Goal: Task Accomplishment & Management: Use online tool/utility

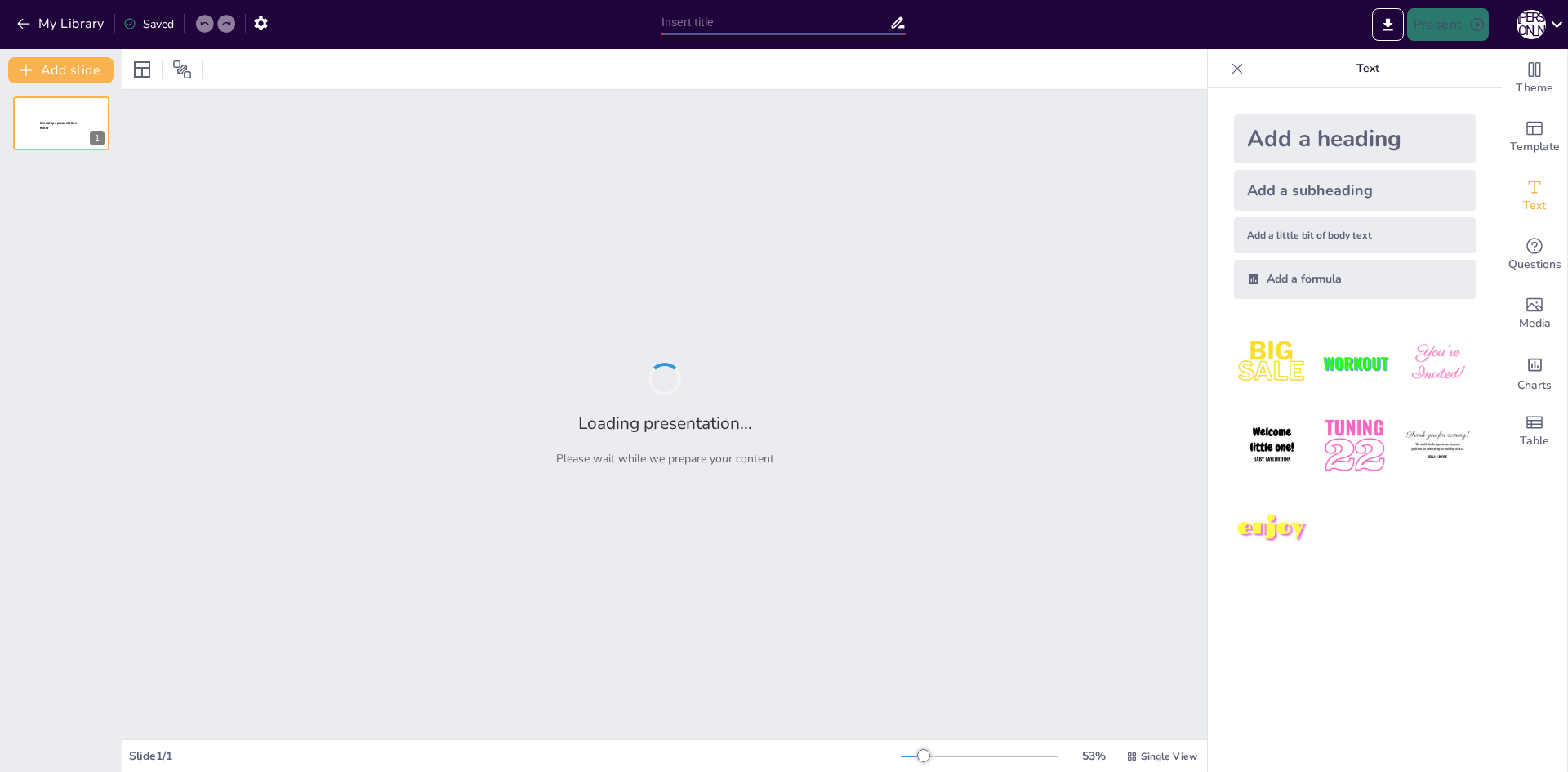
type input "Innovative Solutions for Financial Sustainability: Analyzing Renewable Energy P…"
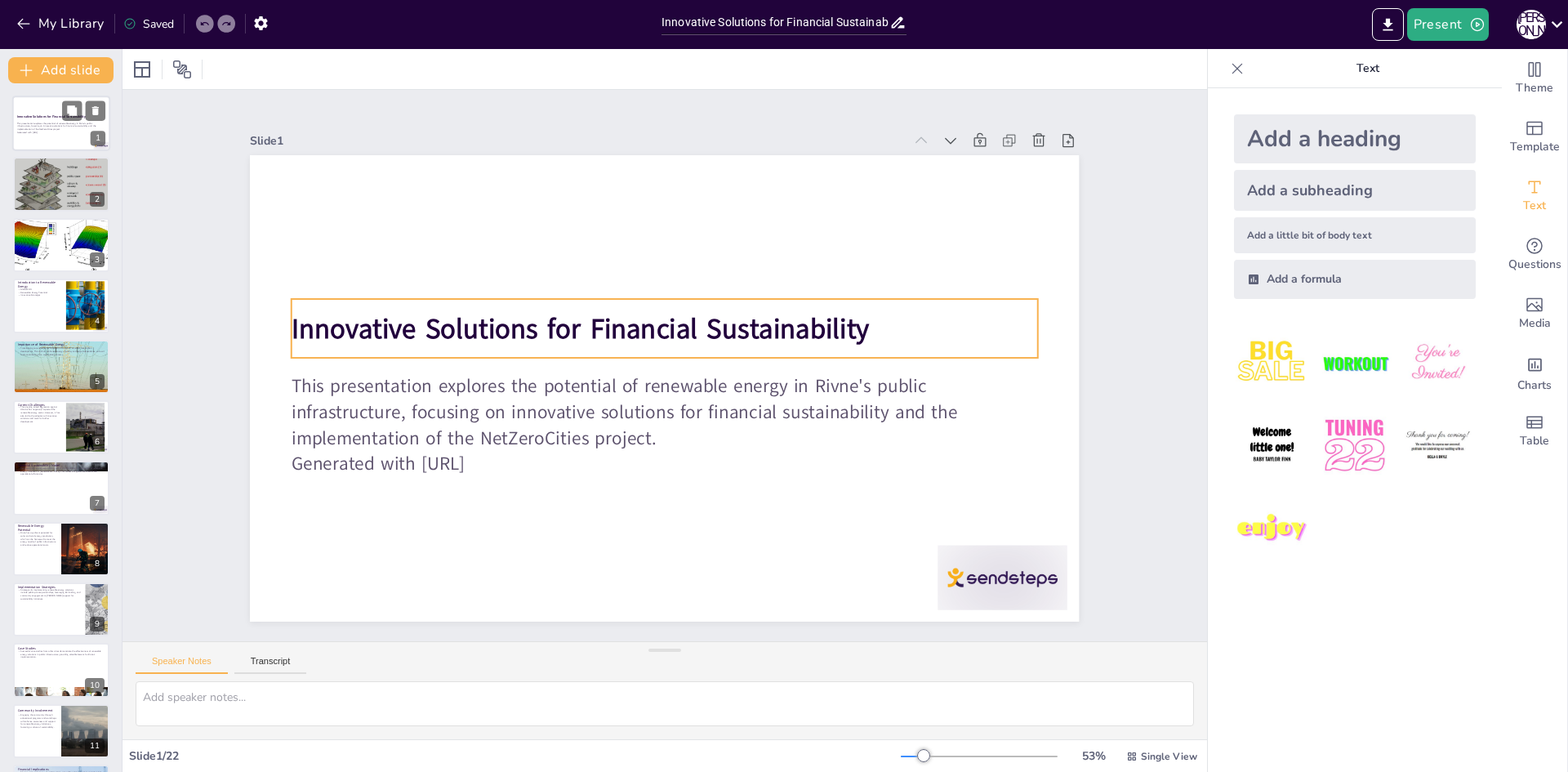
click at [49, 115] on strong "Innovative Solutions for Financial Sustainability" at bounding box center [51, 117] width 69 height 4
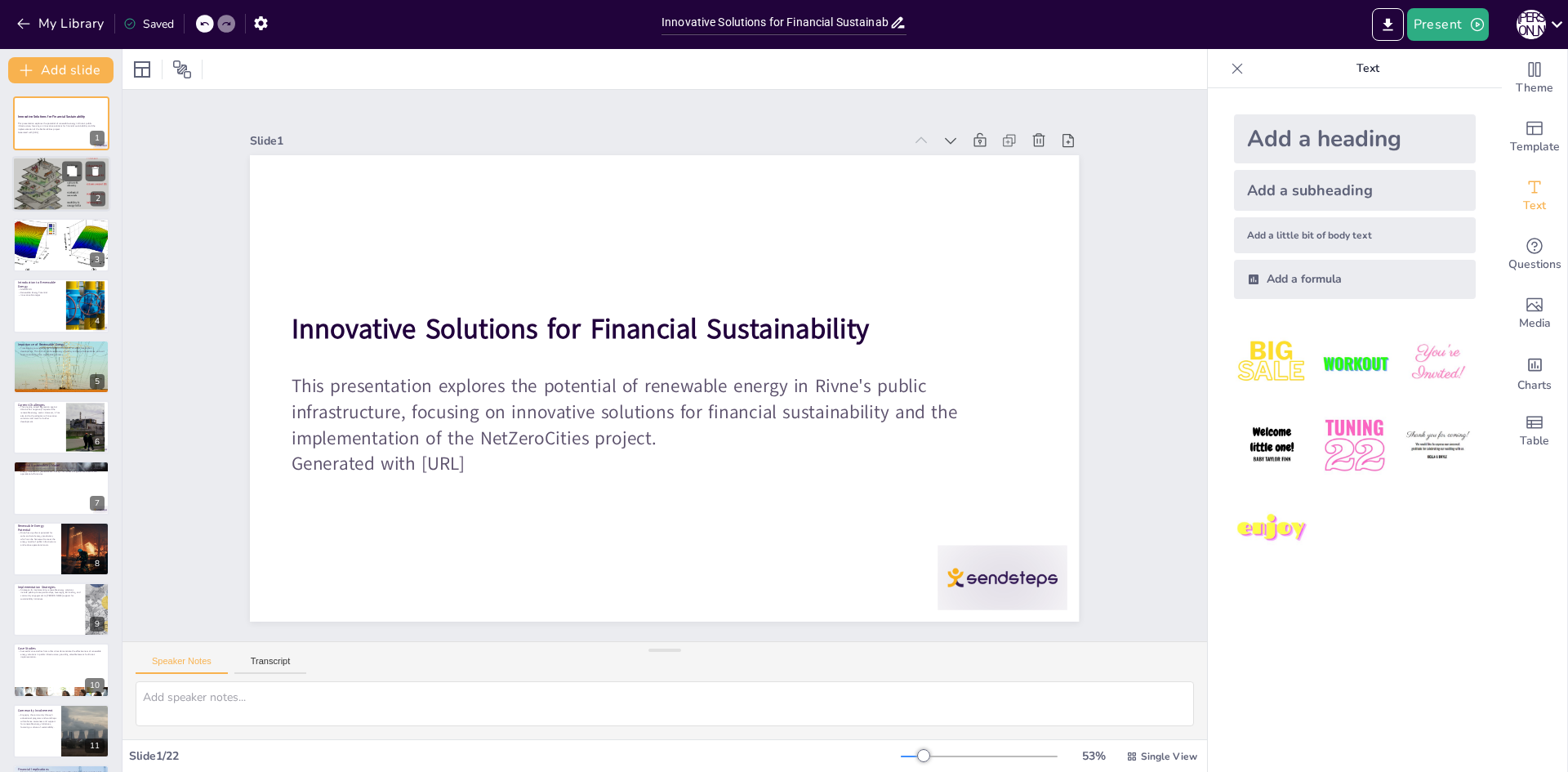
click at [54, 196] on div at bounding box center [61, 184] width 98 height 81
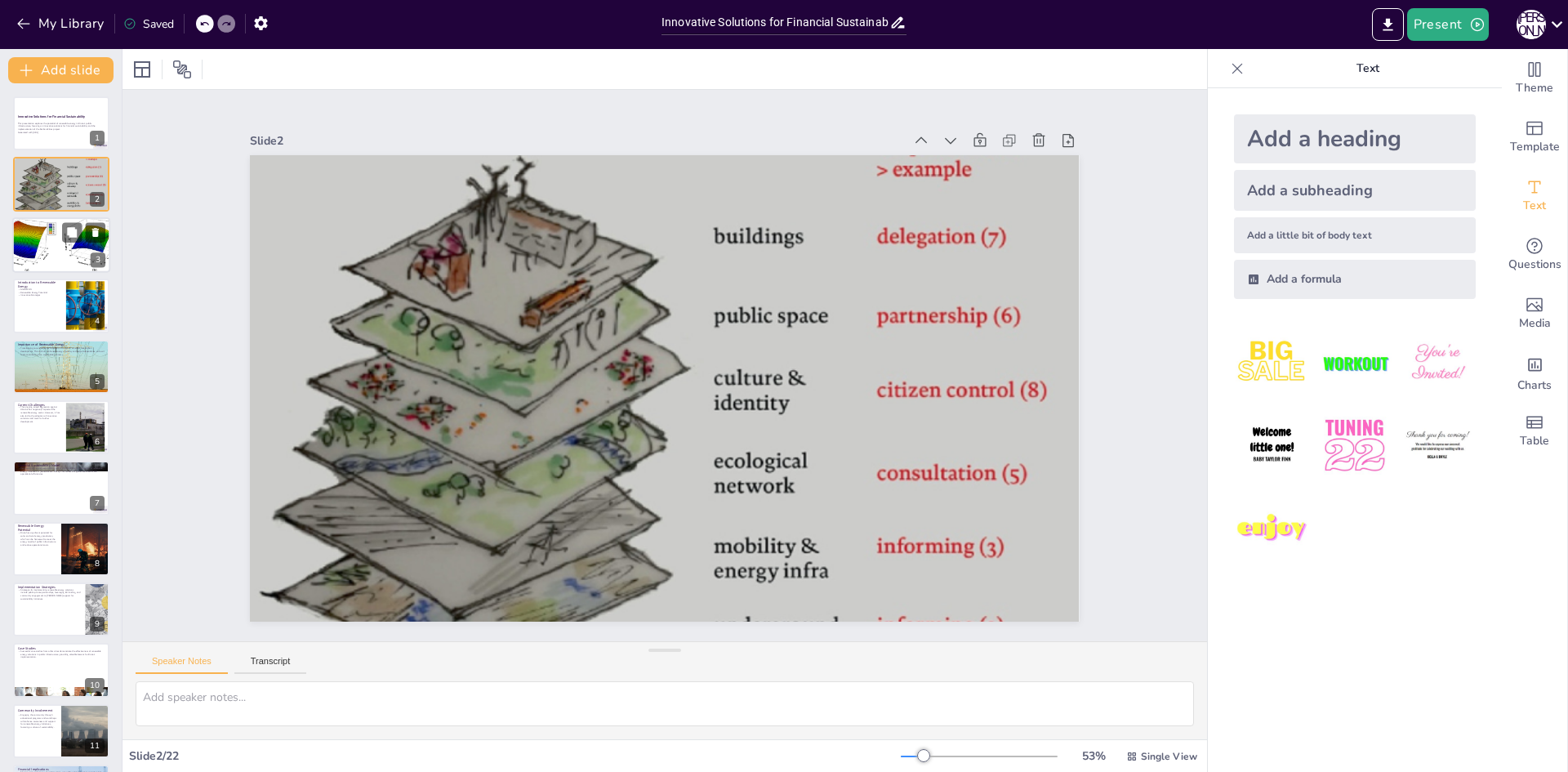
click at [50, 232] on div at bounding box center [61, 245] width 129 height 55
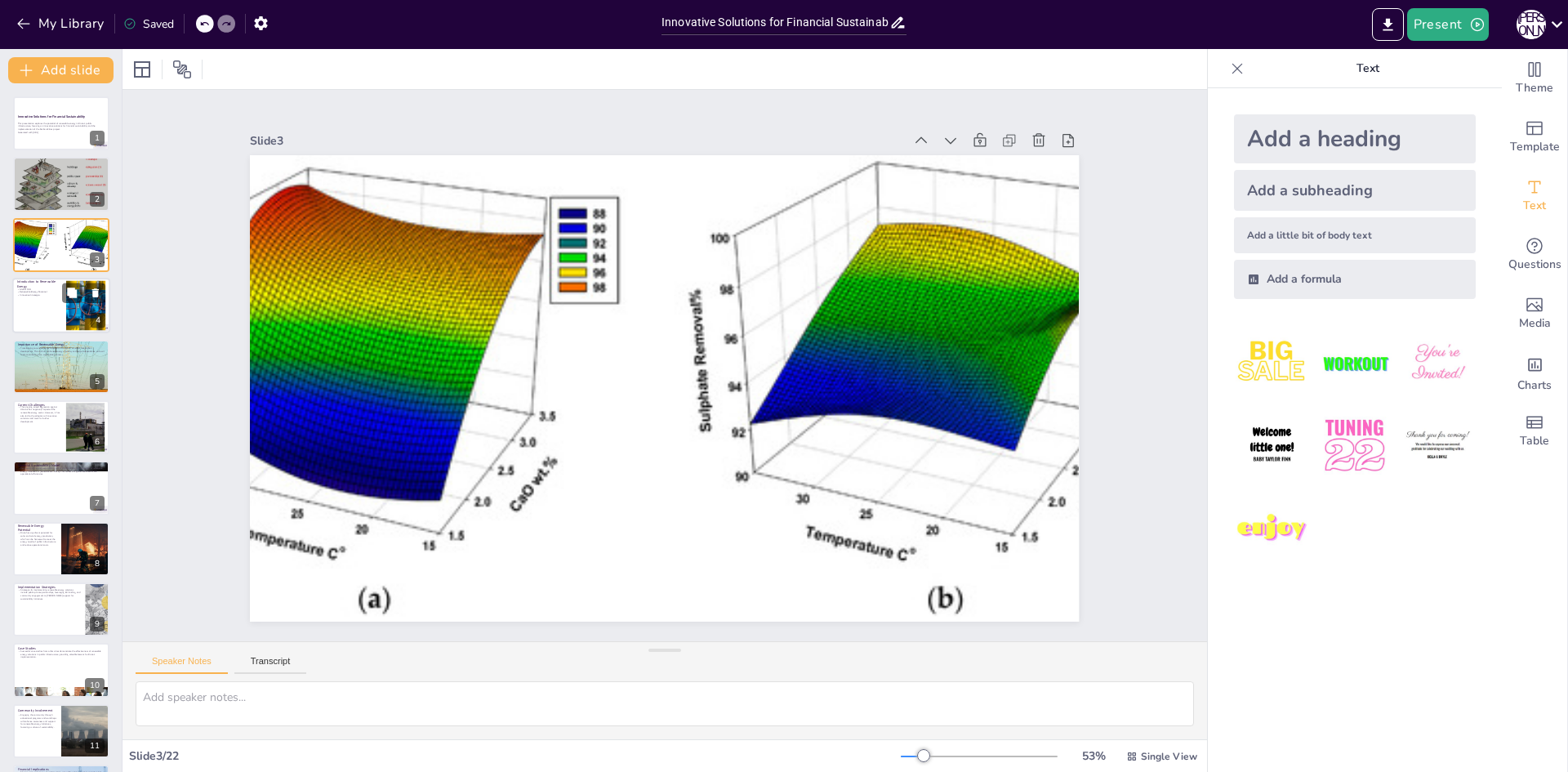
click at [51, 316] on div at bounding box center [61, 305] width 98 height 55
checkbox input "true"
type textarea "The global shift towards renewable energy signifies a crucial change in how we …"
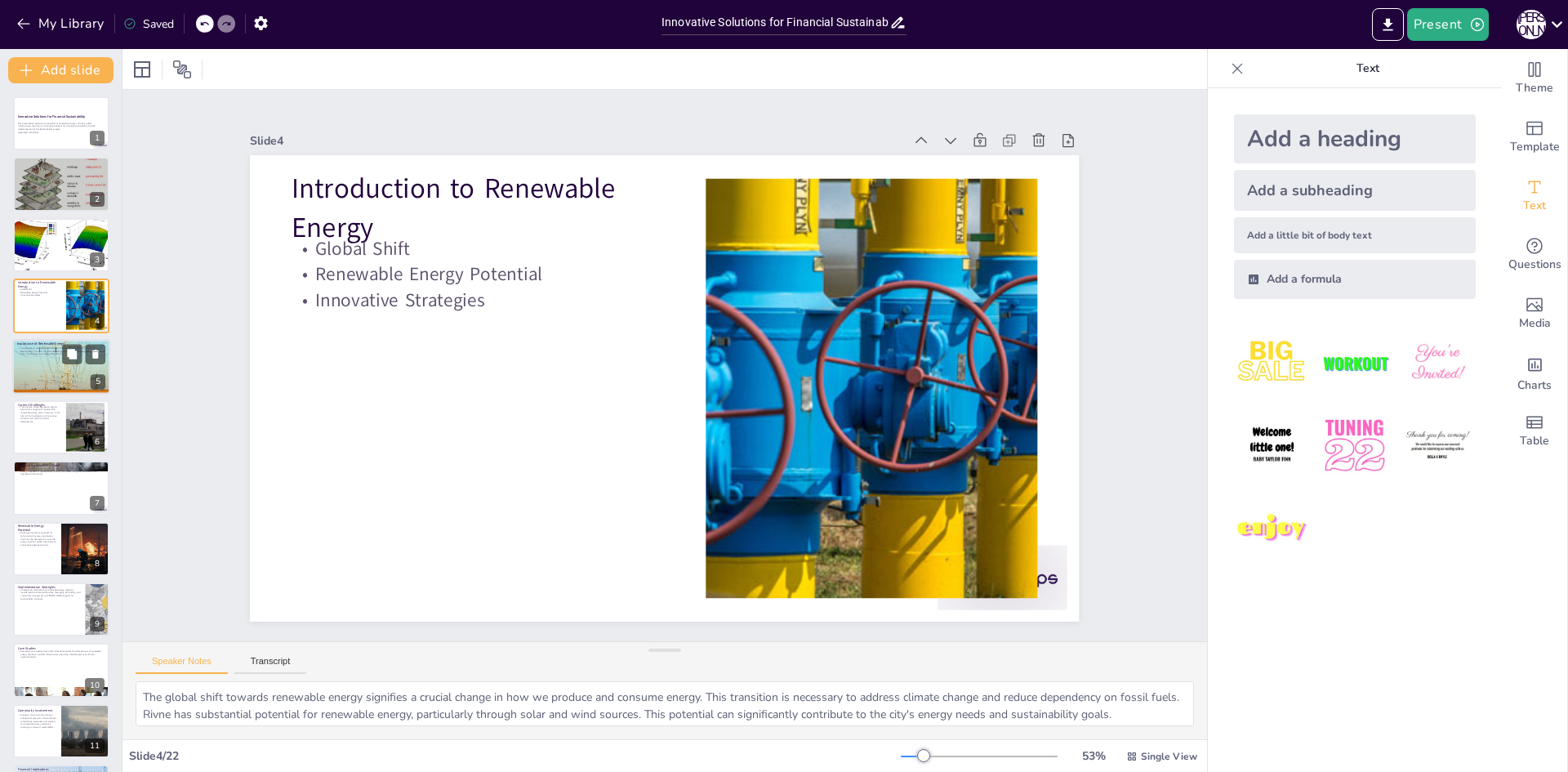
click at [59, 363] on div at bounding box center [61, 366] width 157 height 55
checkbox input "true"
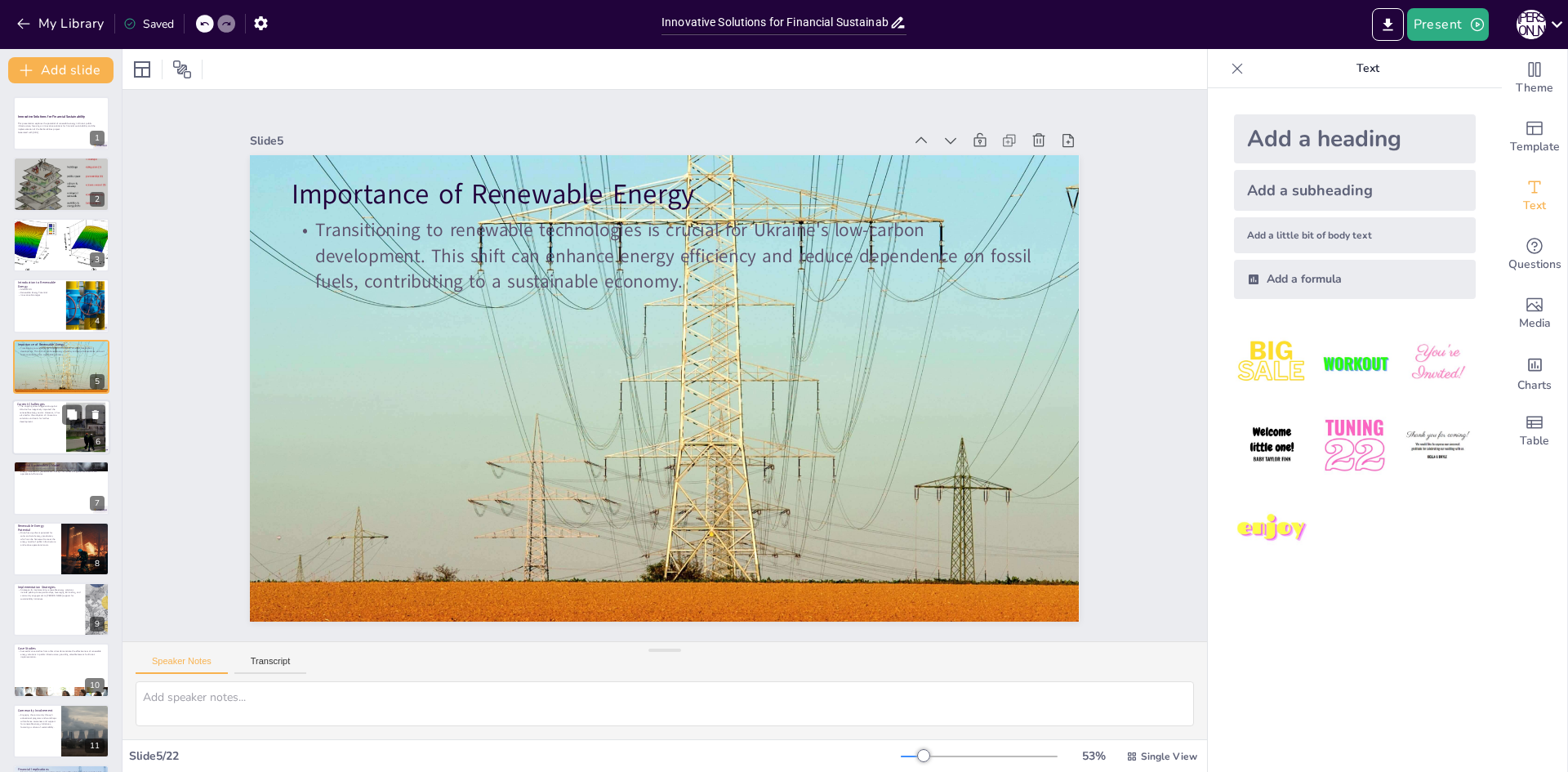
click at [50, 448] on div at bounding box center [61, 426] width 98 height 55
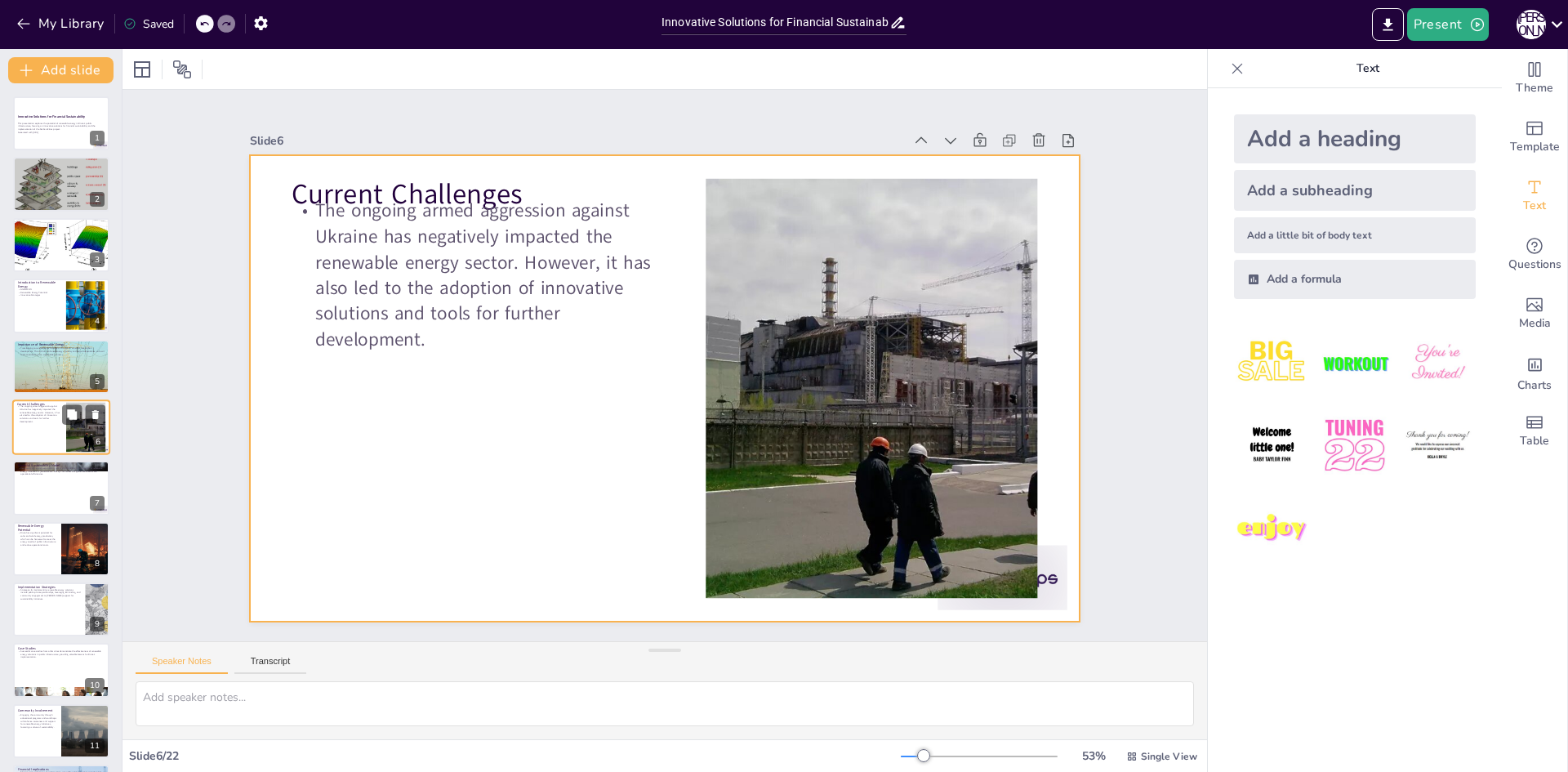
click at [54, 446] on div at bounding box center [61, 426] width 98 height 55
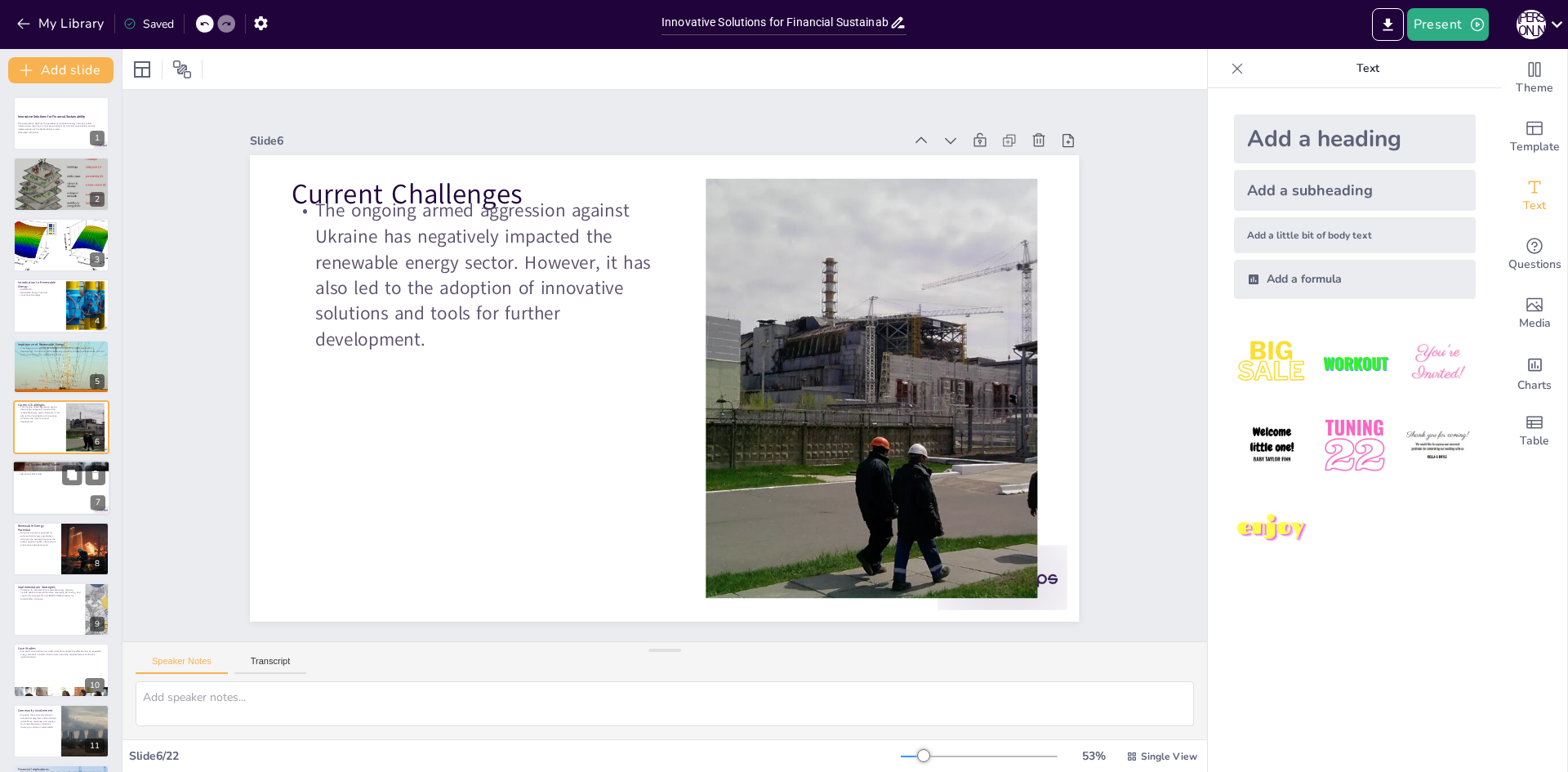
click at [60, 482] on div at bounding box center [61, 488] width 98 height 55
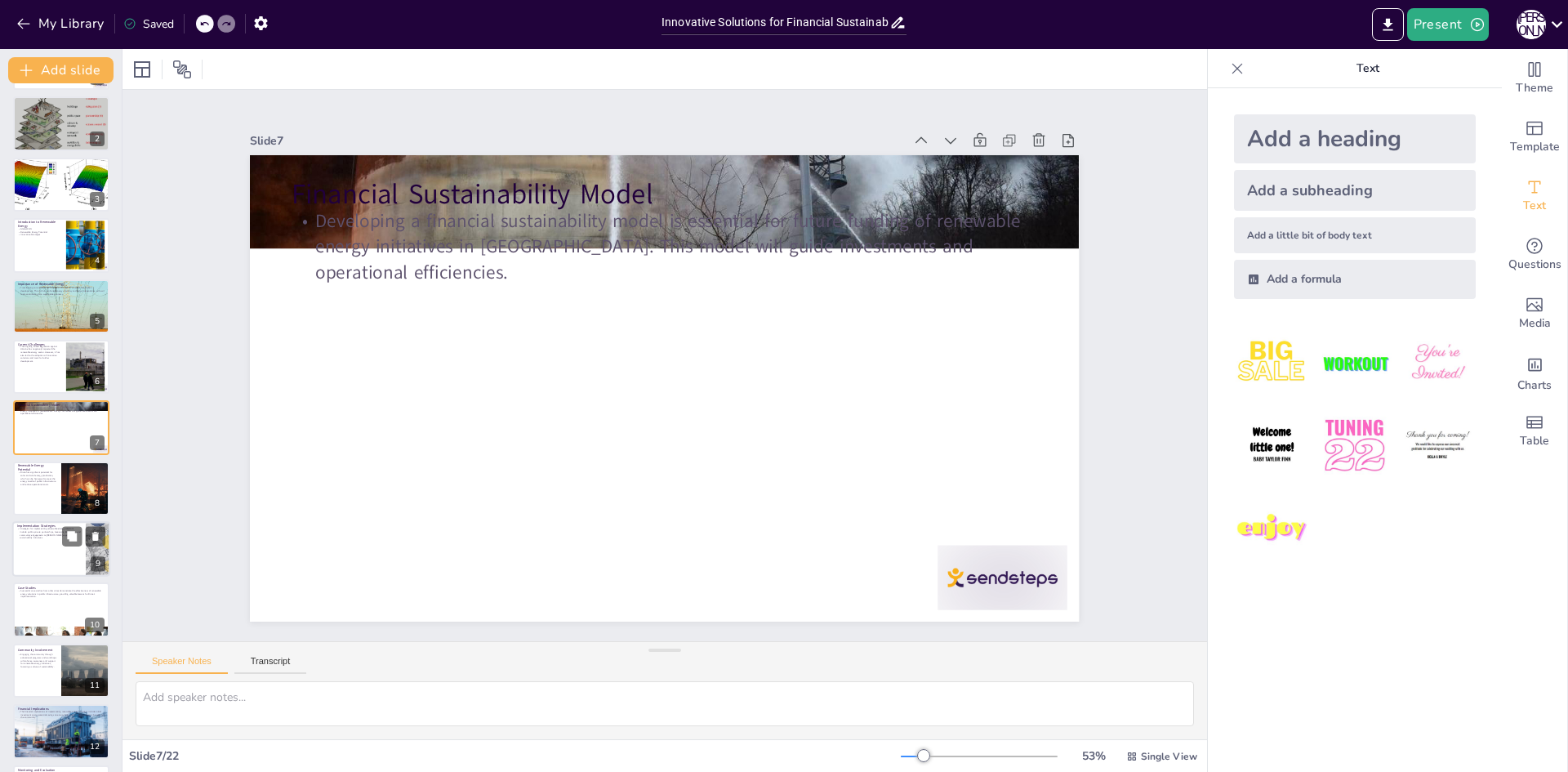
click at [63, 554] on div at bounding box center [61, 549] width 98 height 55
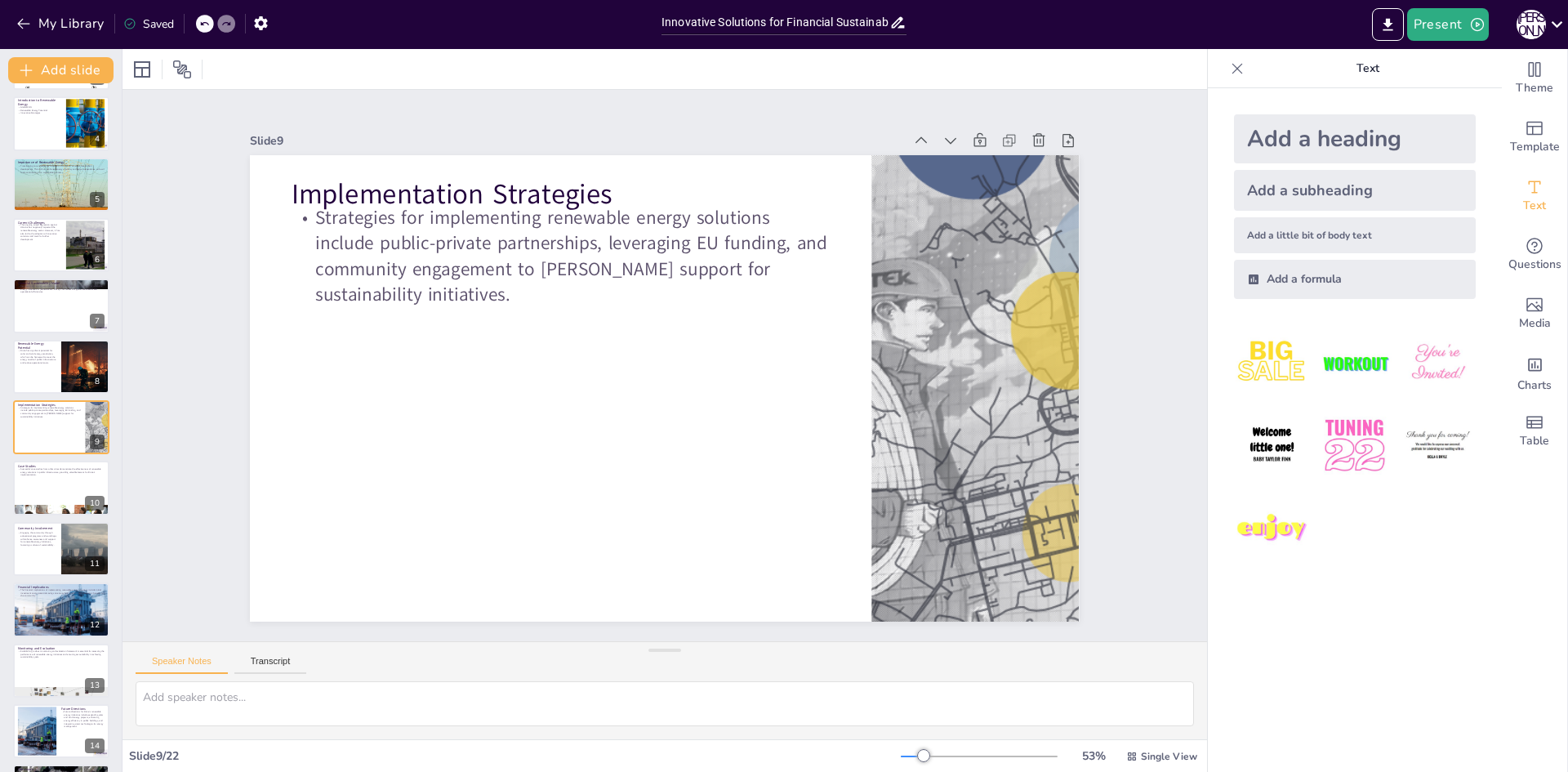
checkbox input "true"
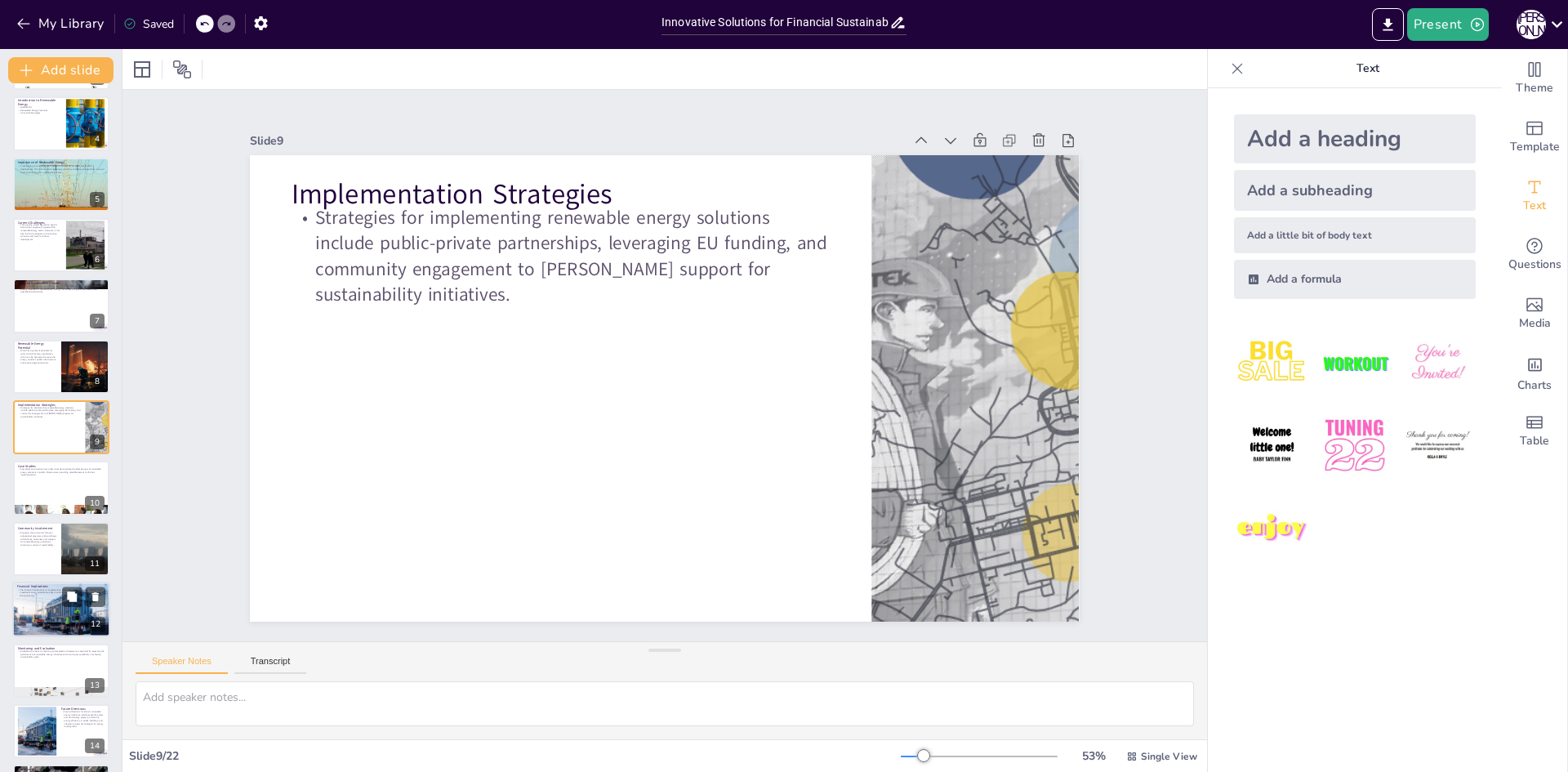
checkbox input "true"
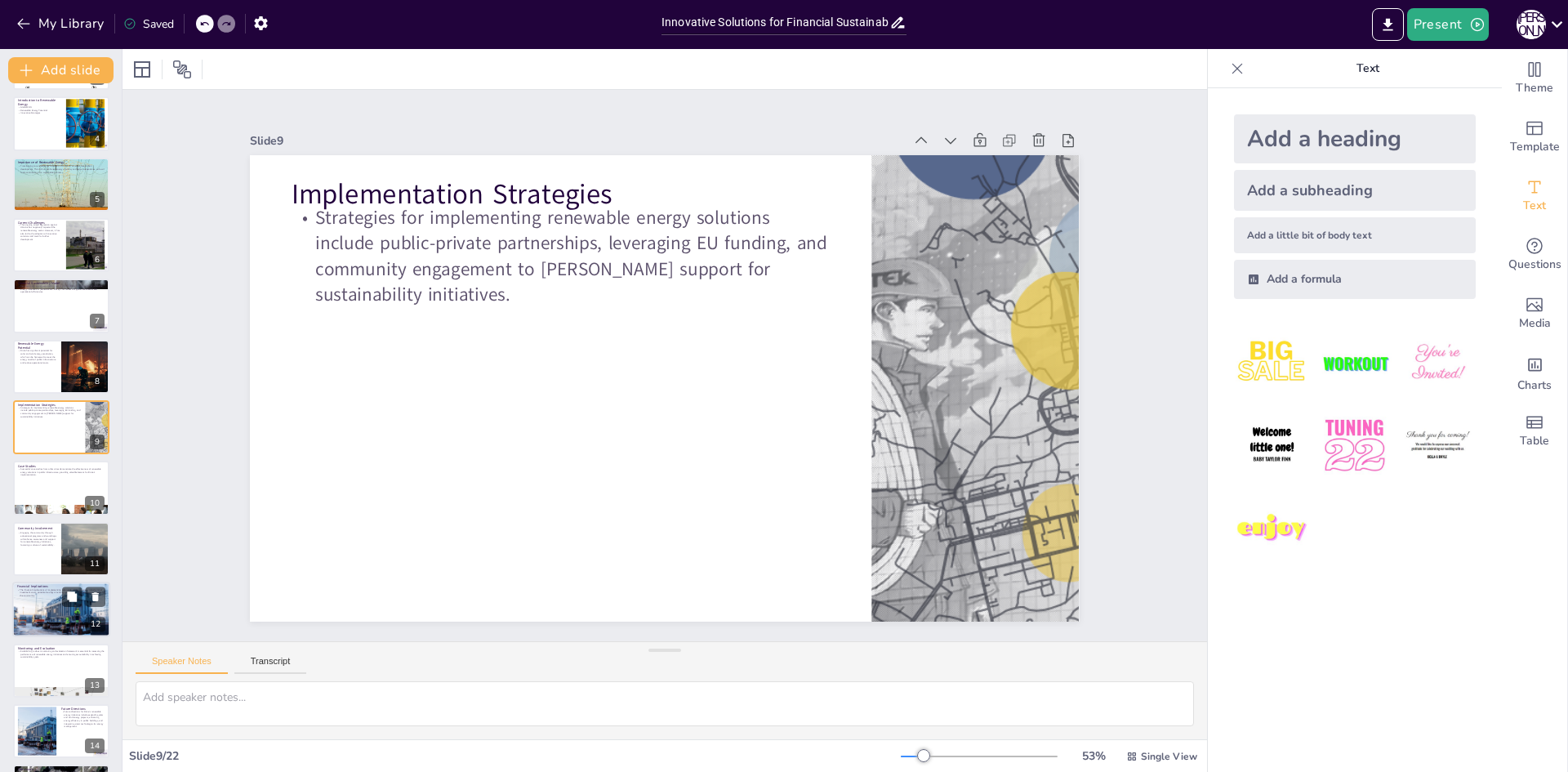
click at [59, 595] on p "The financial implications of implementing renewable energy solutions include i…" at bounding box center [61, 592] width 88 height 9
checkbox input "true"
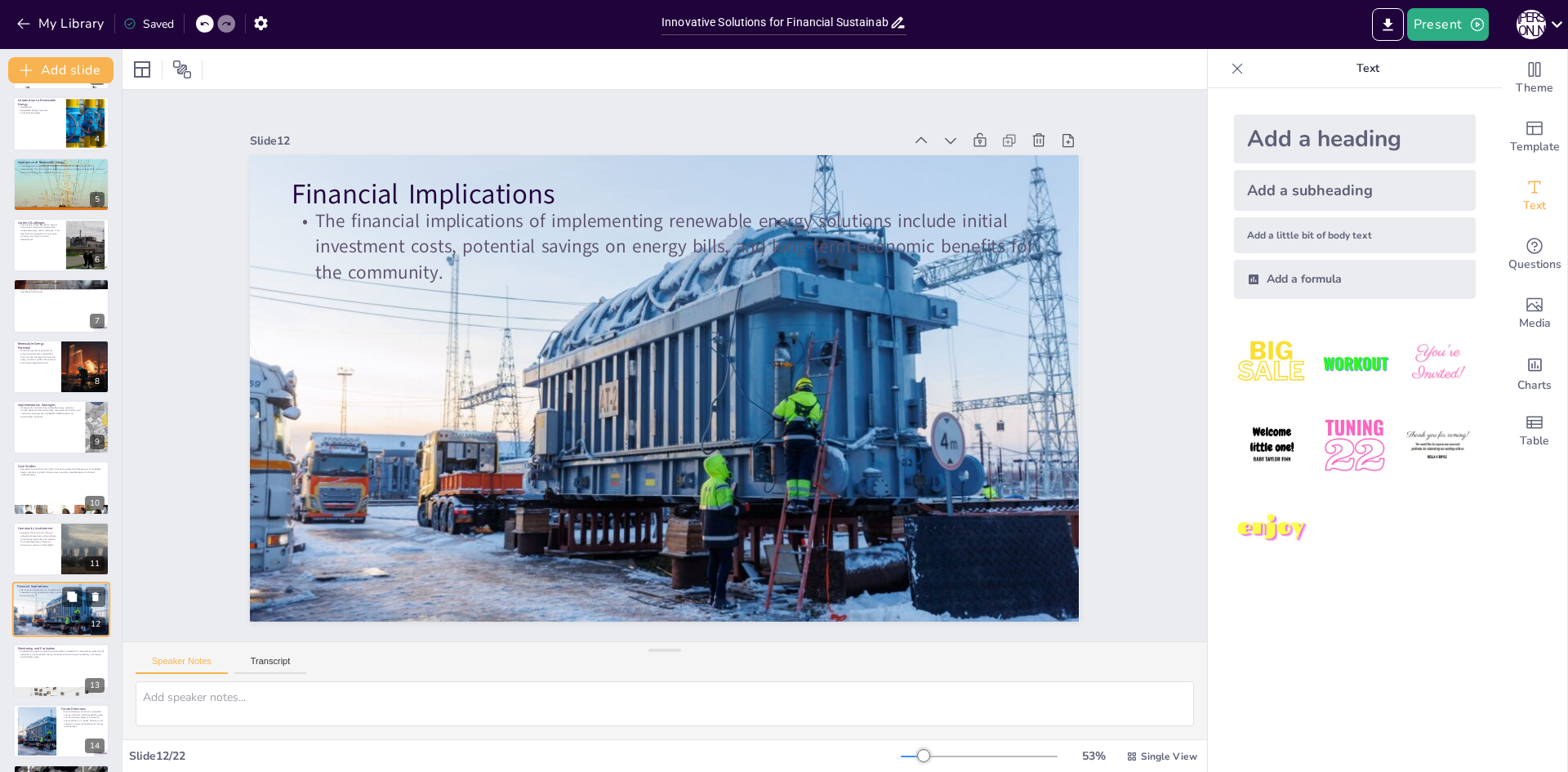
scroll to position [364, 0]
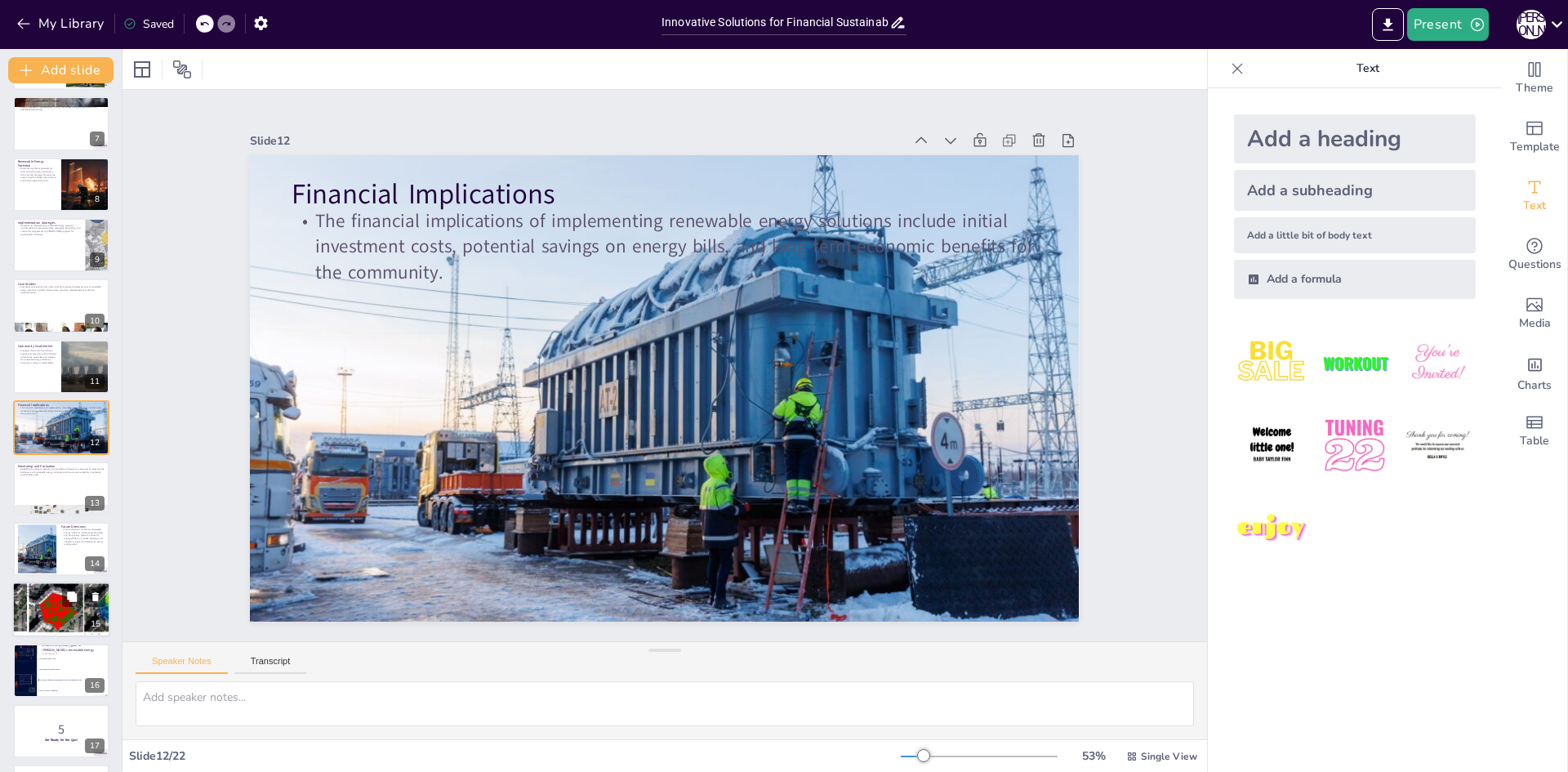
checkbox input "true"
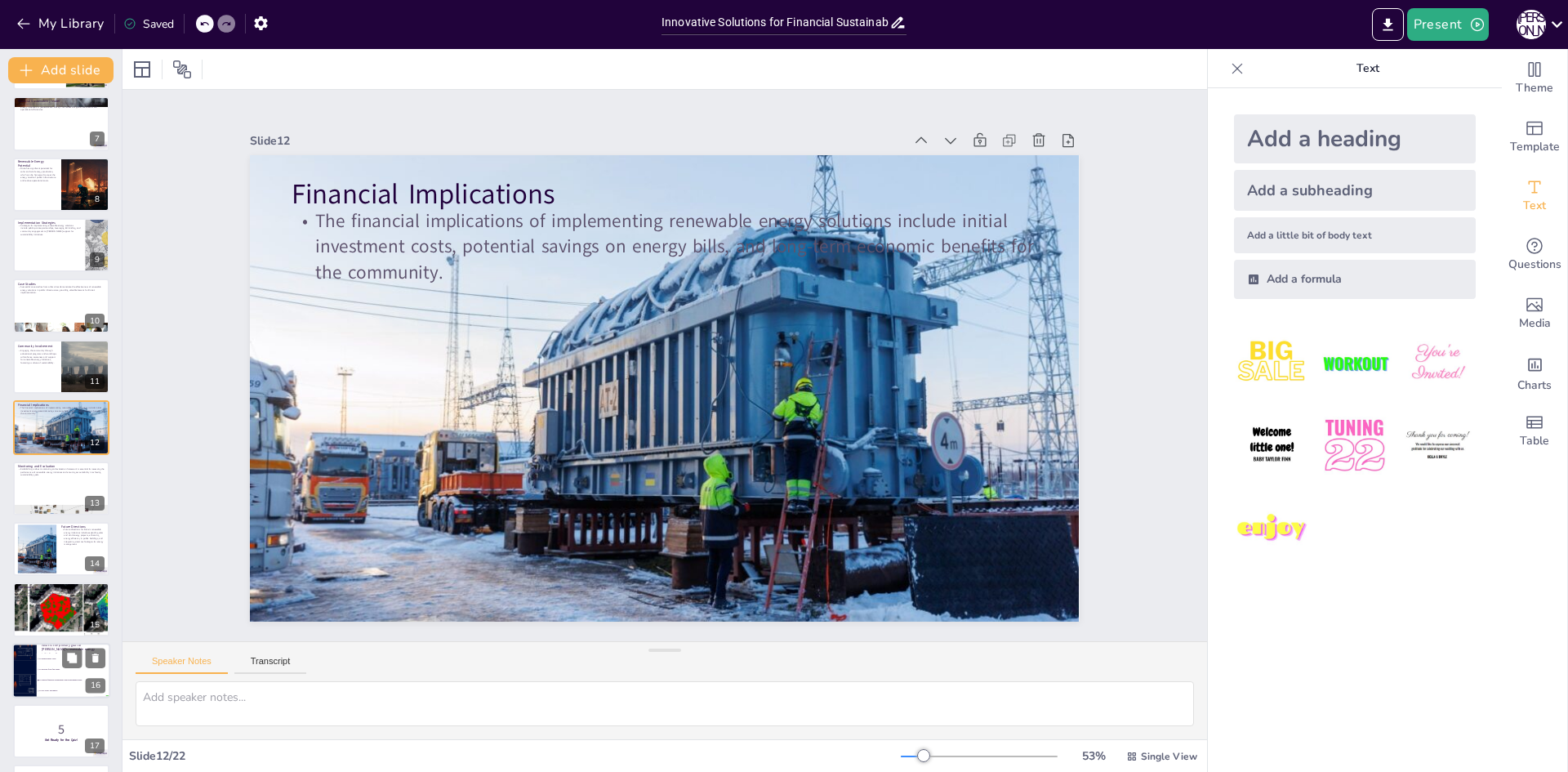
checkbox input "true"
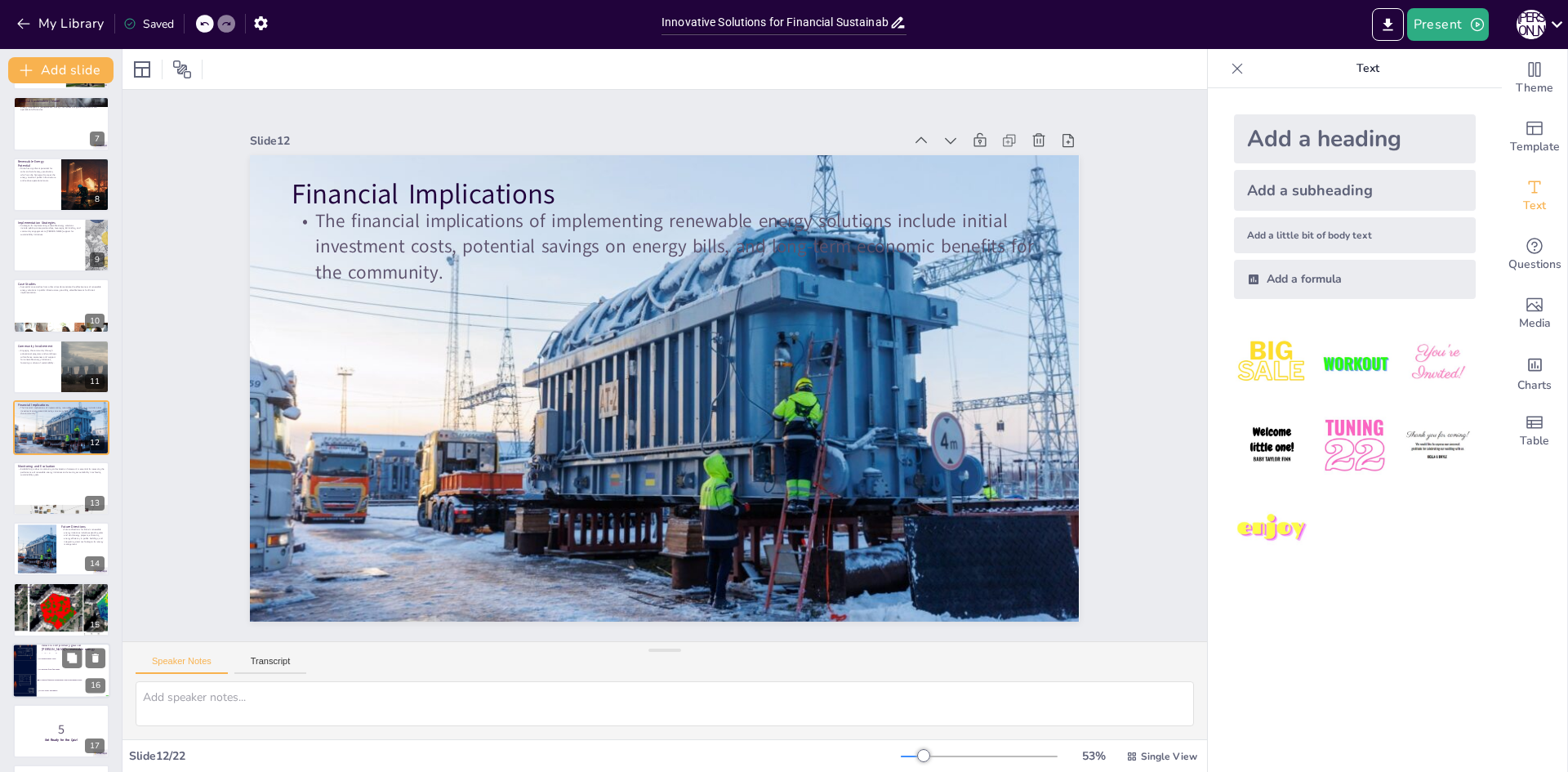
checkbox input "true"
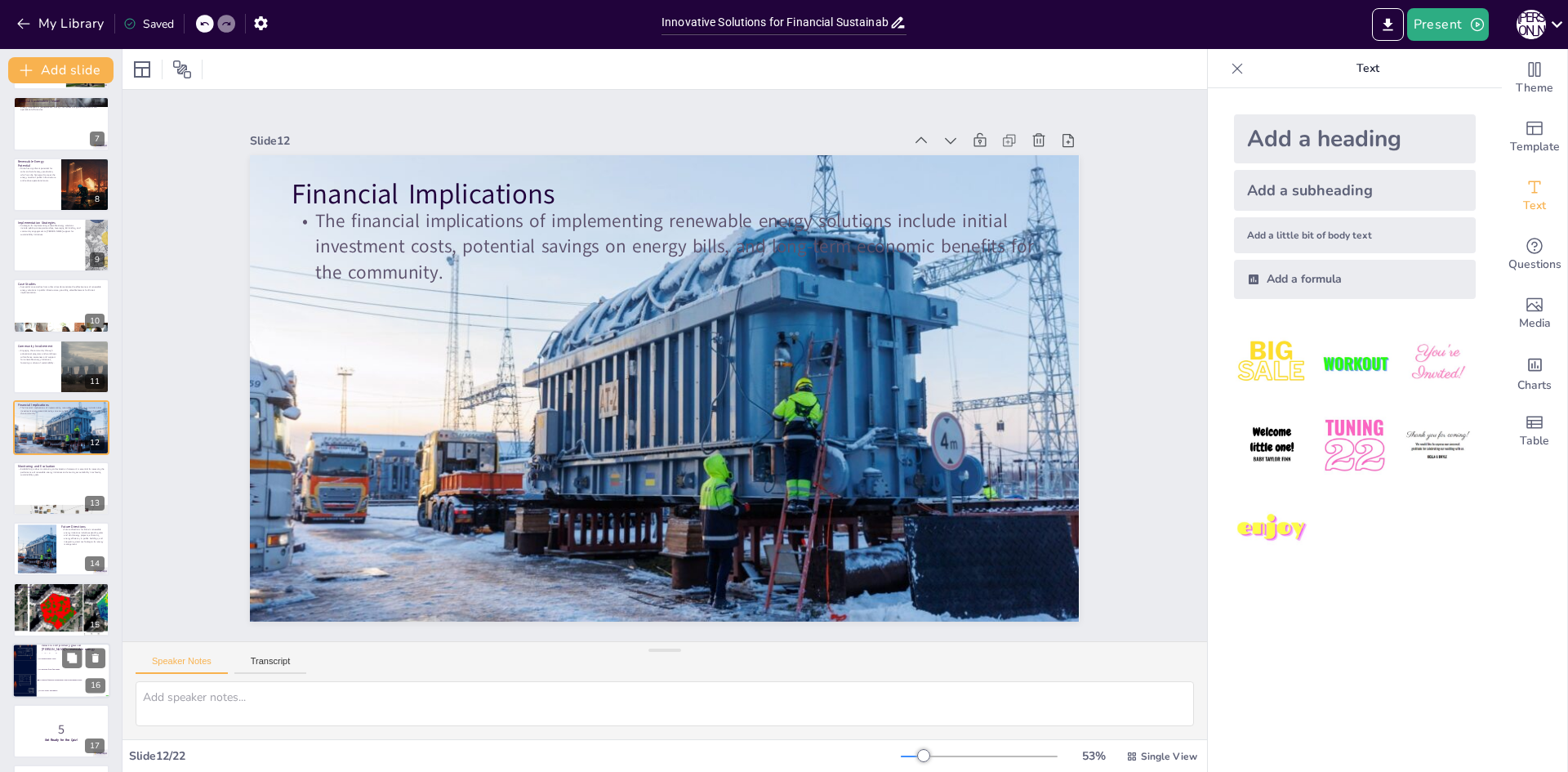
checkbox input "true"
click at [57, 683] on li "To achieve financial sustainability and environmental goals" at bounding box center [74, 680] width 74 height 11
checkbox input "true"
type textarea "The primary goal of Rivne's renewable energy initiatives is to achieve financia…"
checkbox input "true"
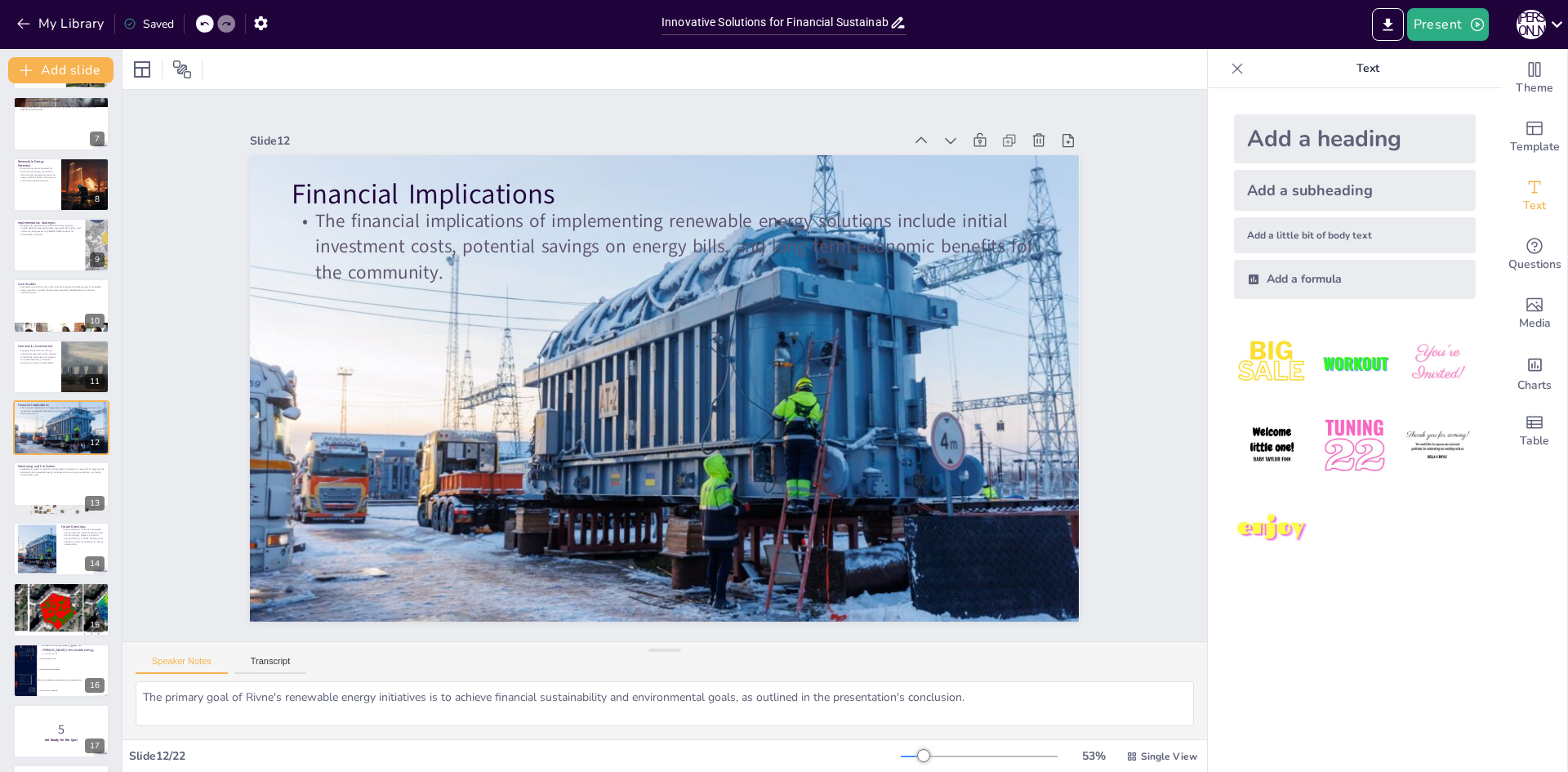
scroll to position [607, 0]
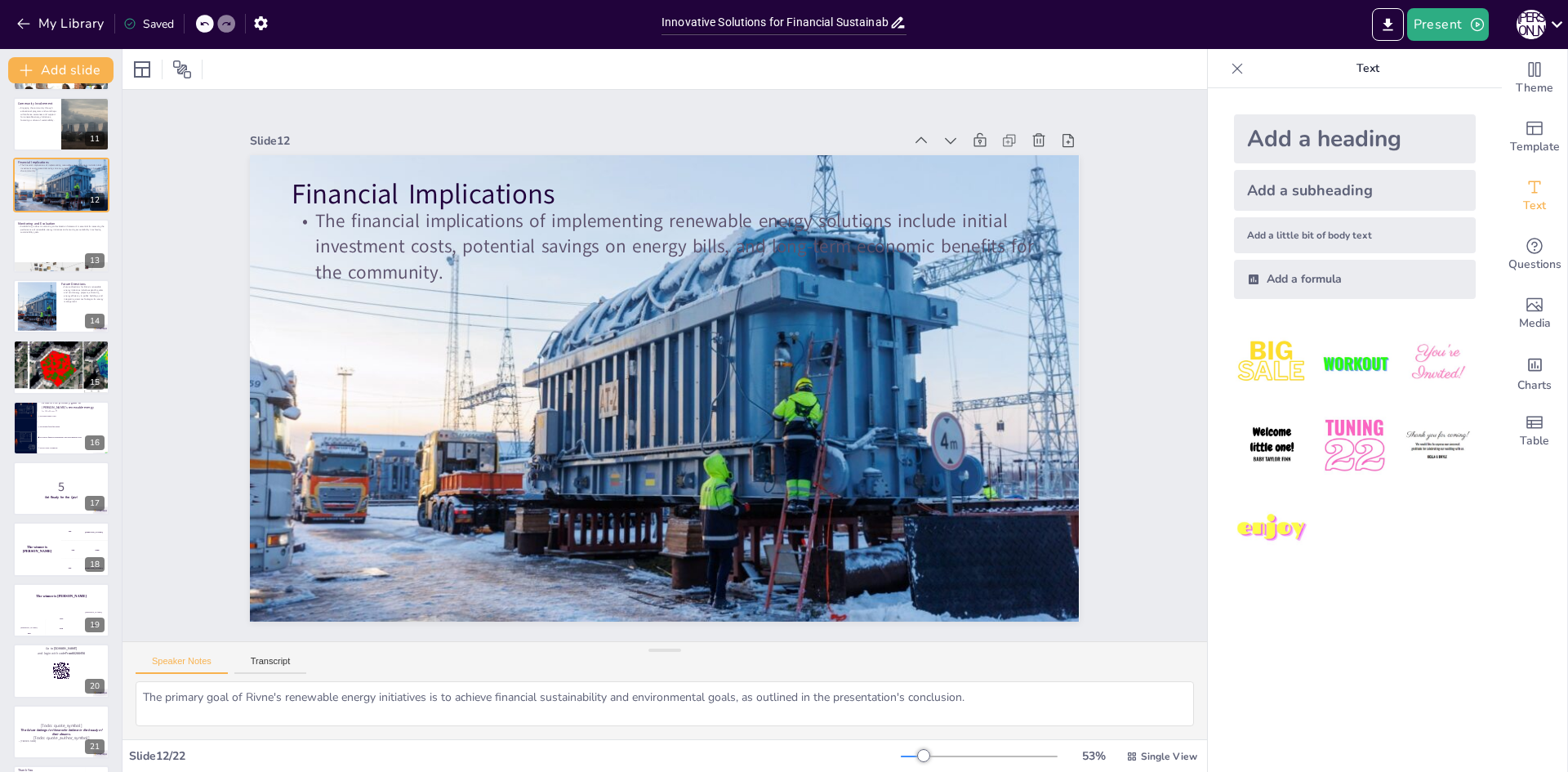
checkbox input "true"
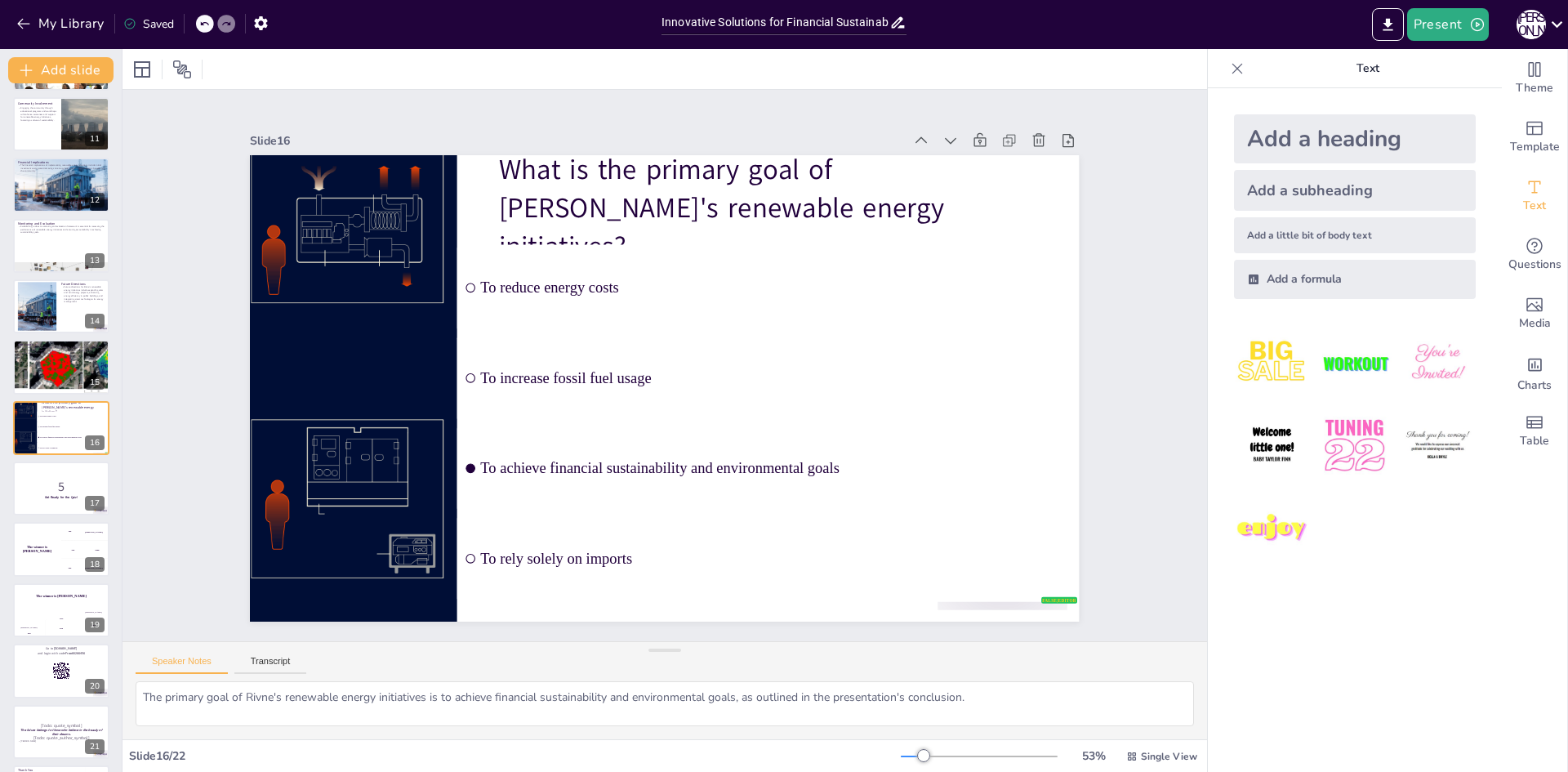
checkbox input "true"
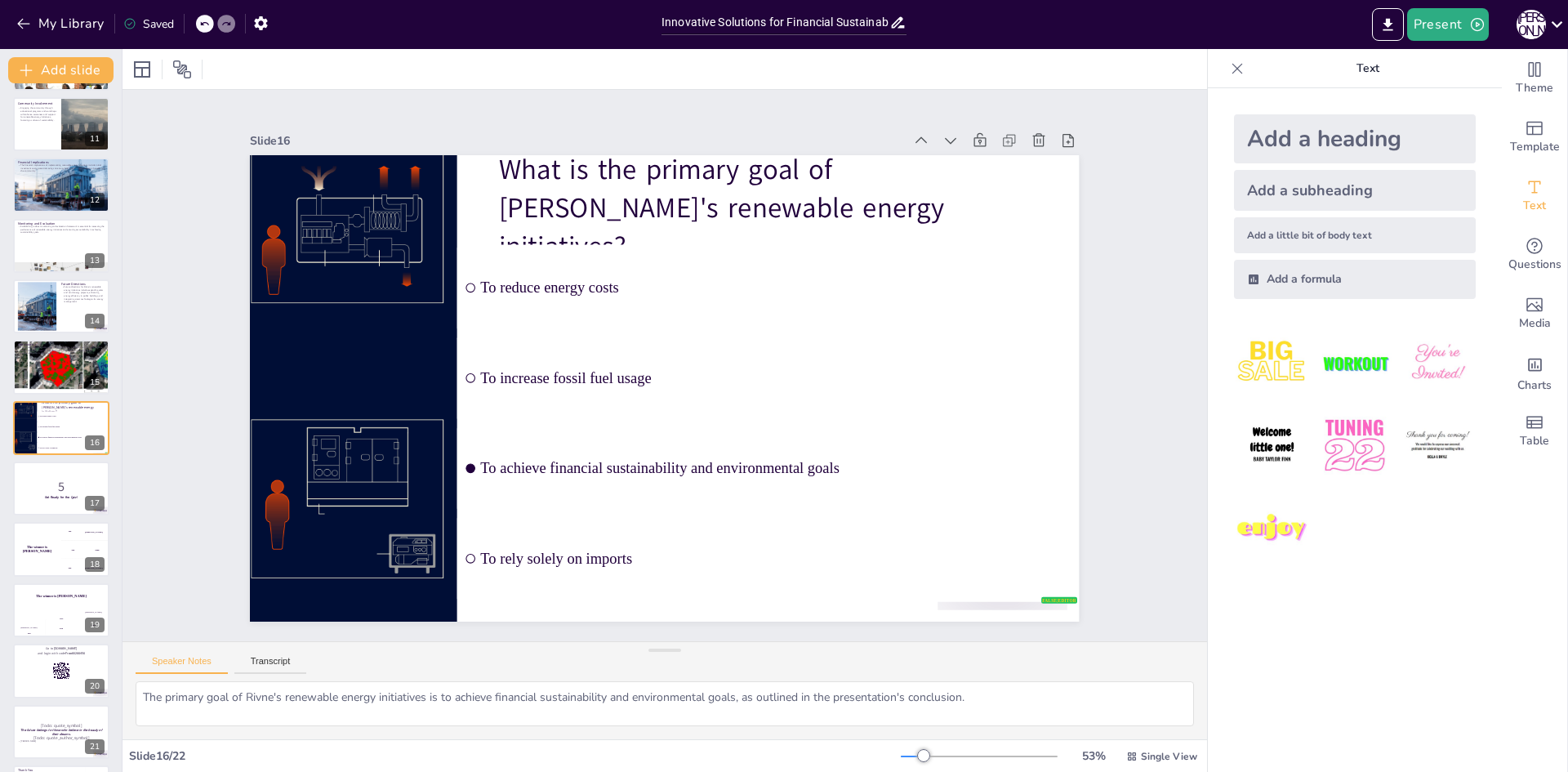
checkbox input "true"
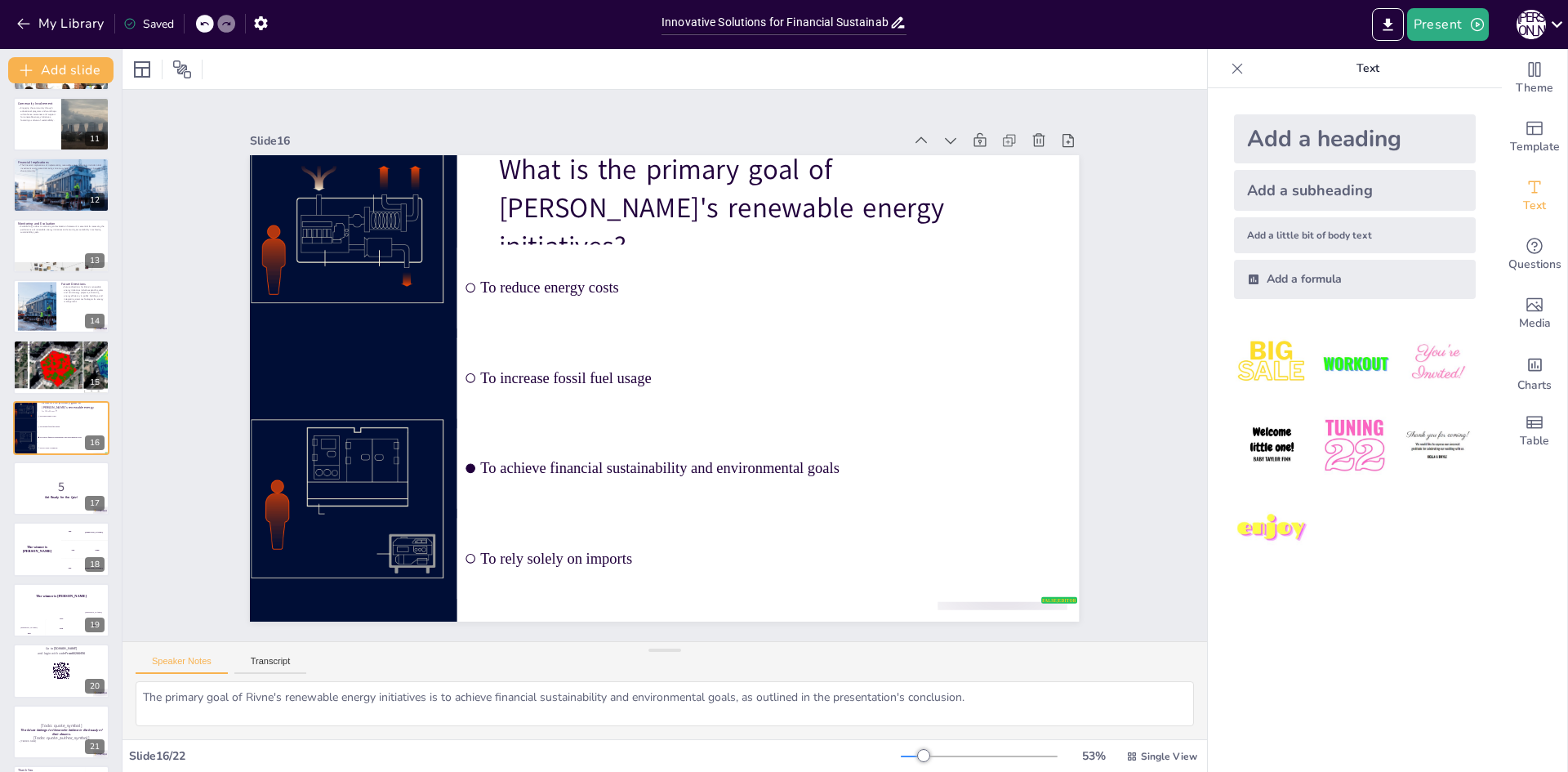
checkbox input "true"
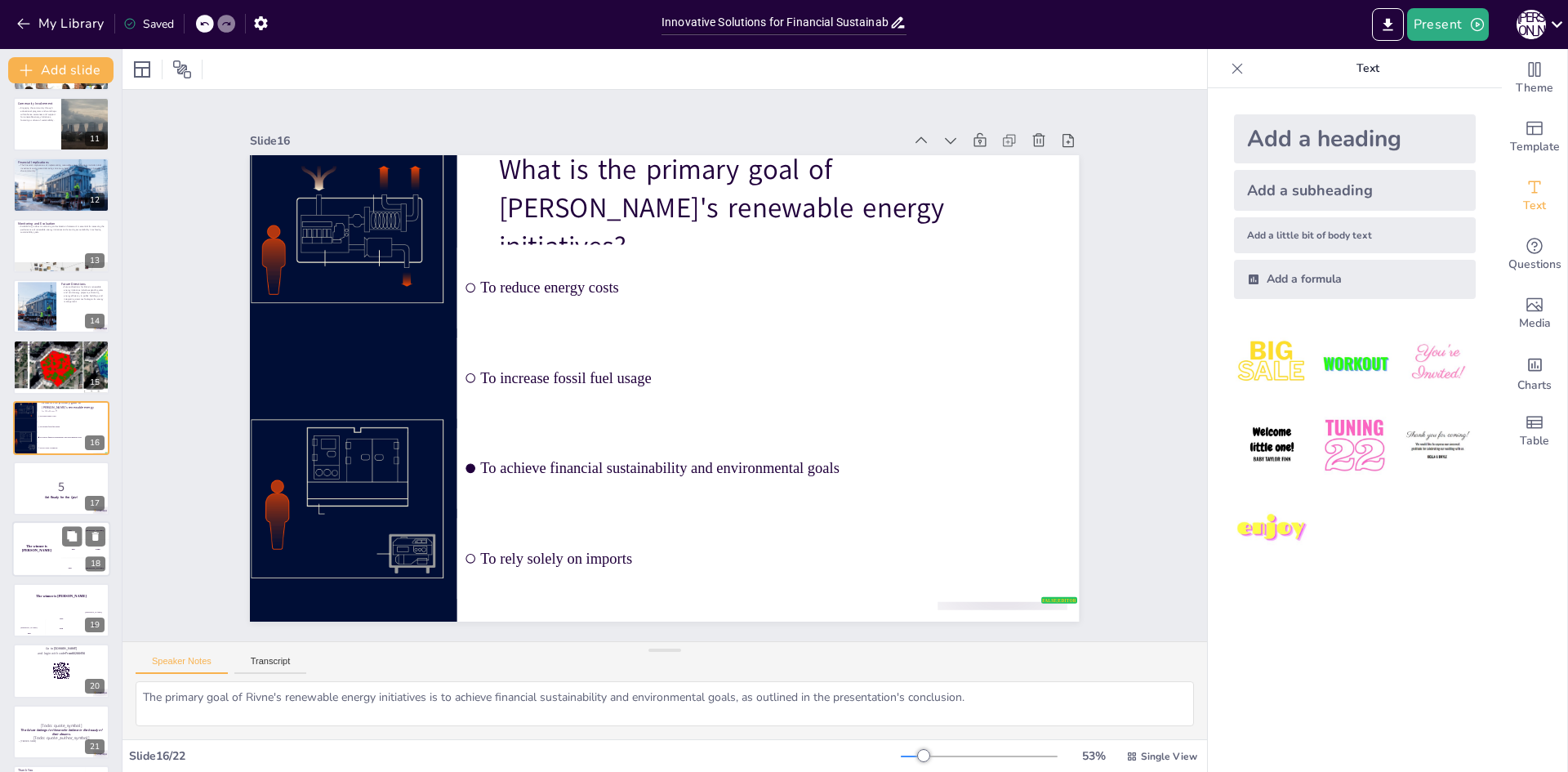
checkbox input "true"
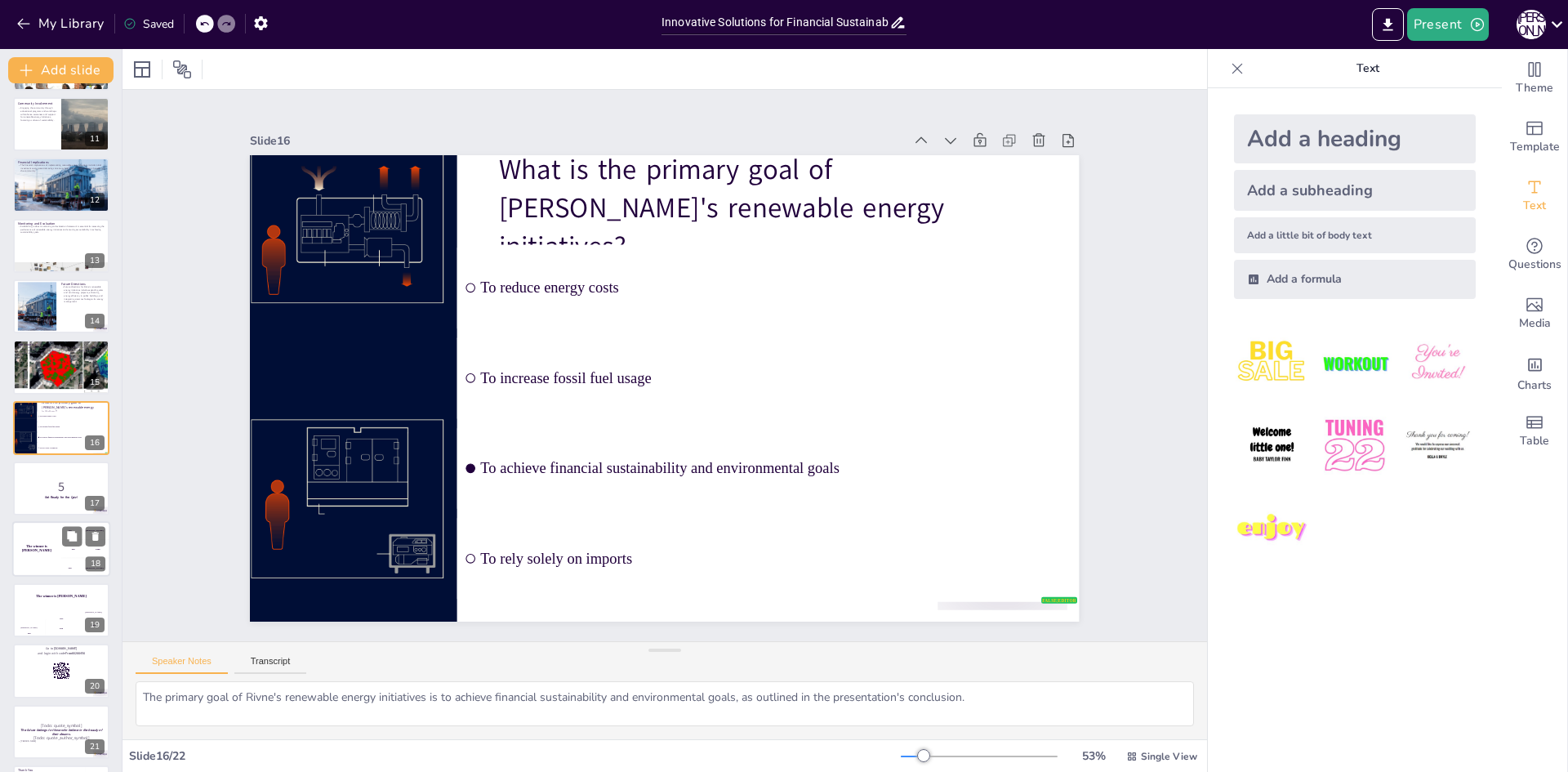
click at [24, 539] on div "The winner is [PERSON_NAME]" at bounding box center [37, 550] width 49 height 55
checkbox input "true"
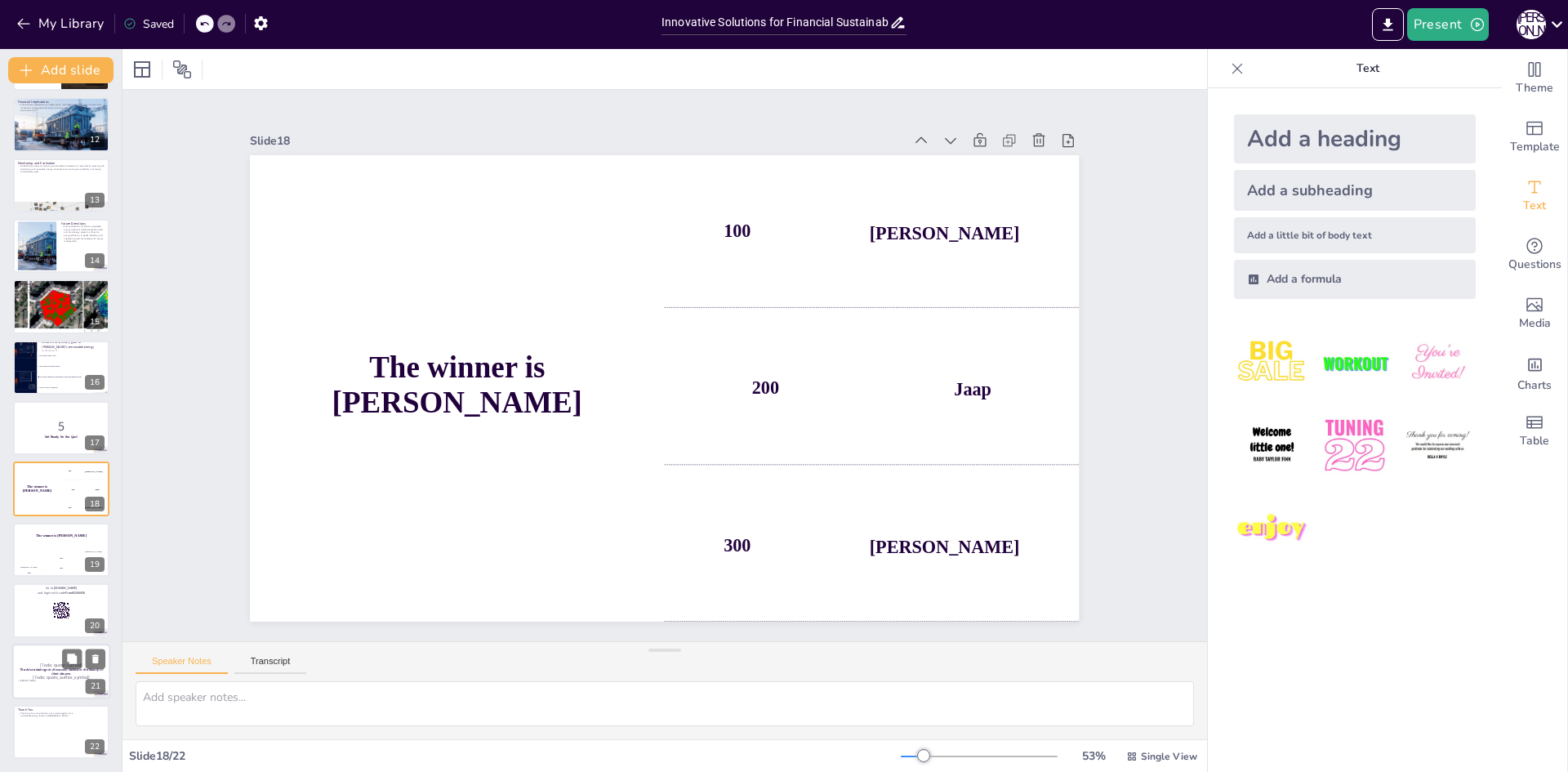
click at [31, 647] on div at bounding box center [61, 671] width 98 height 55
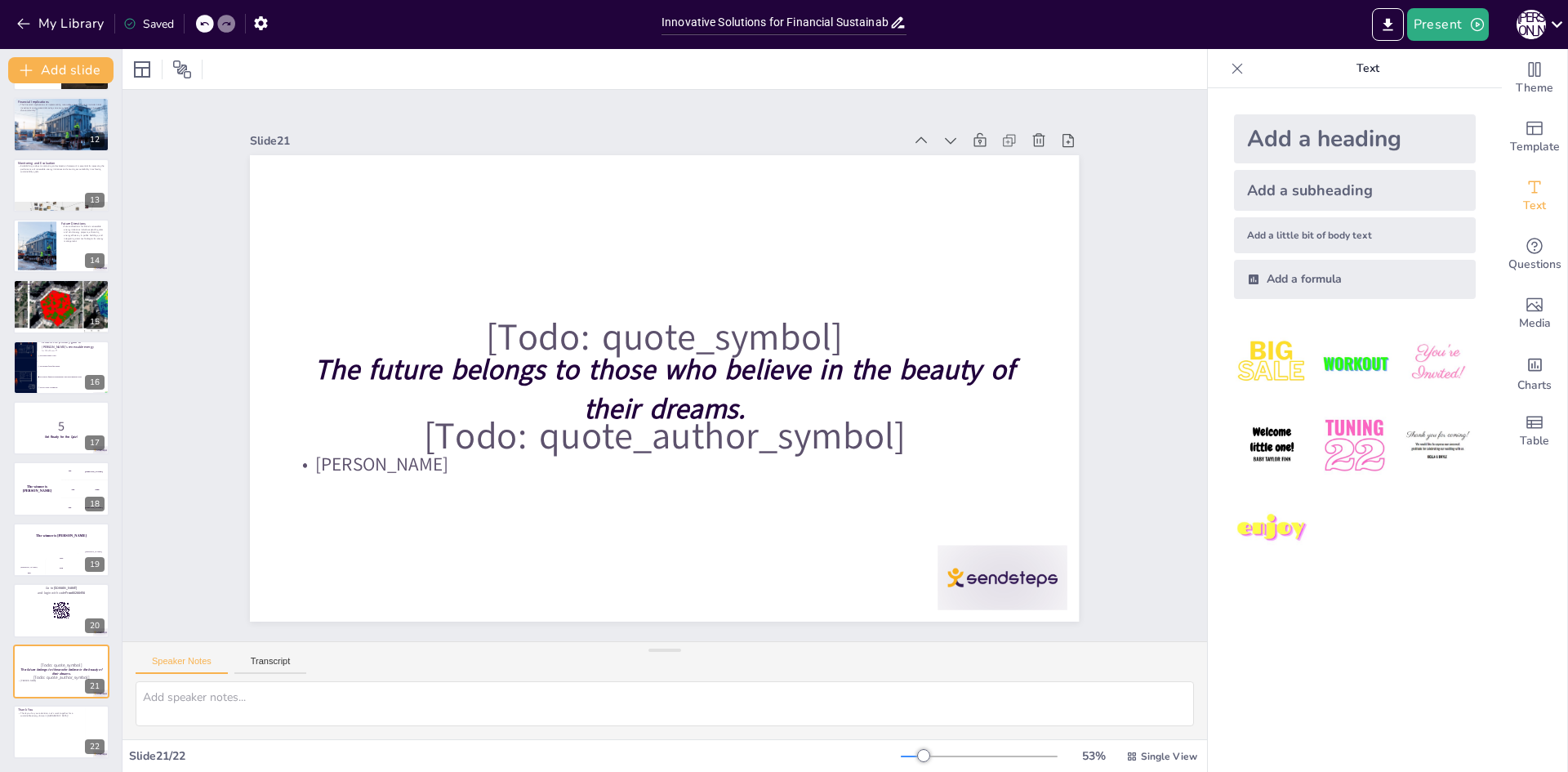
click at [42, 768] on div "Innovative Solutions for Financial Sustainability This presentation explores th…" at bounding box center [60, 427] width 121 height 688
click at [36, 111] on p "The financial implications of implementing renewable energy solutions include i…" at bounding box center [61, 107] width 88 height 9
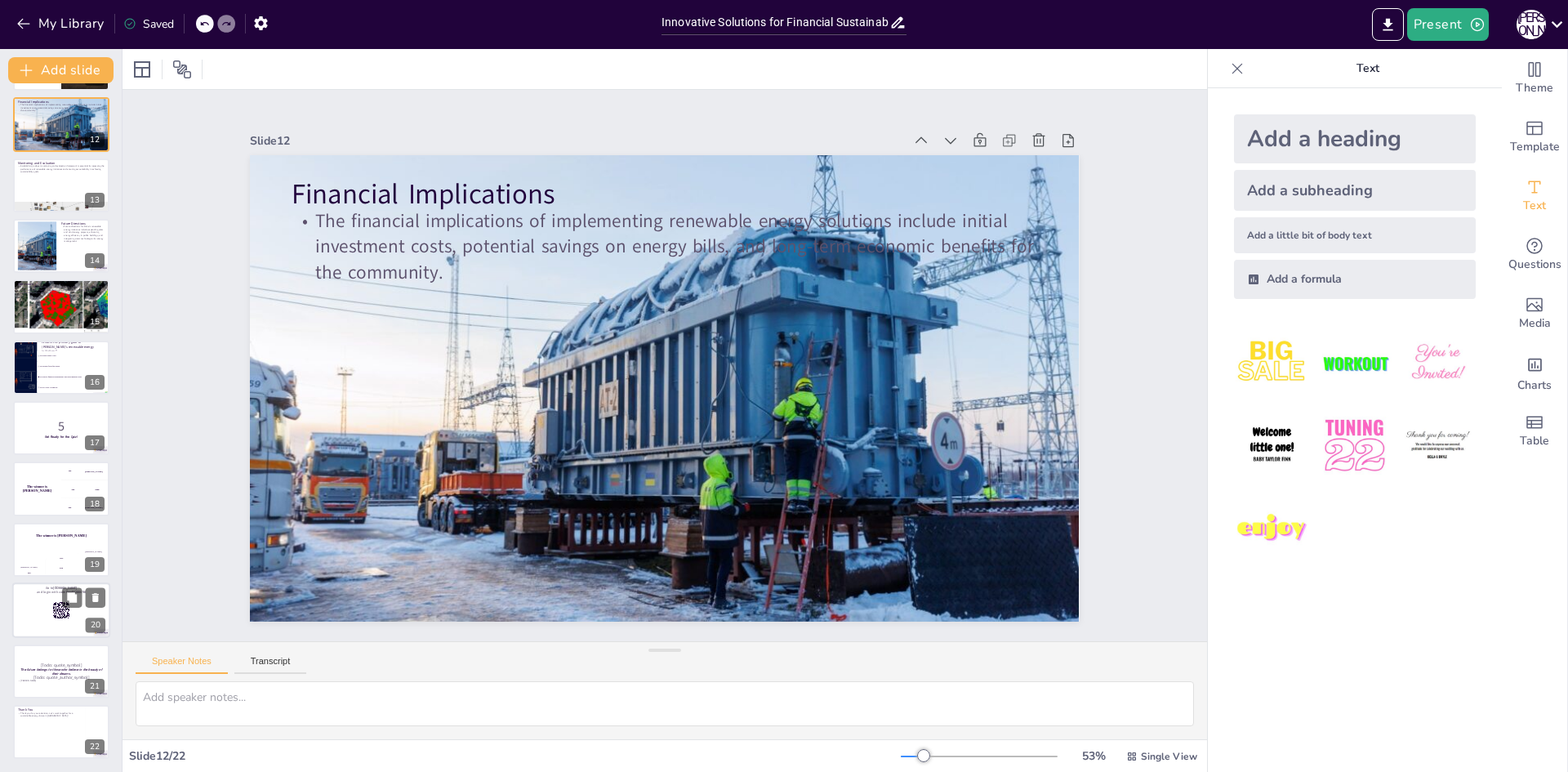
click at [61, 615] on rect at bounding box center [61, 614] width 1 height 1
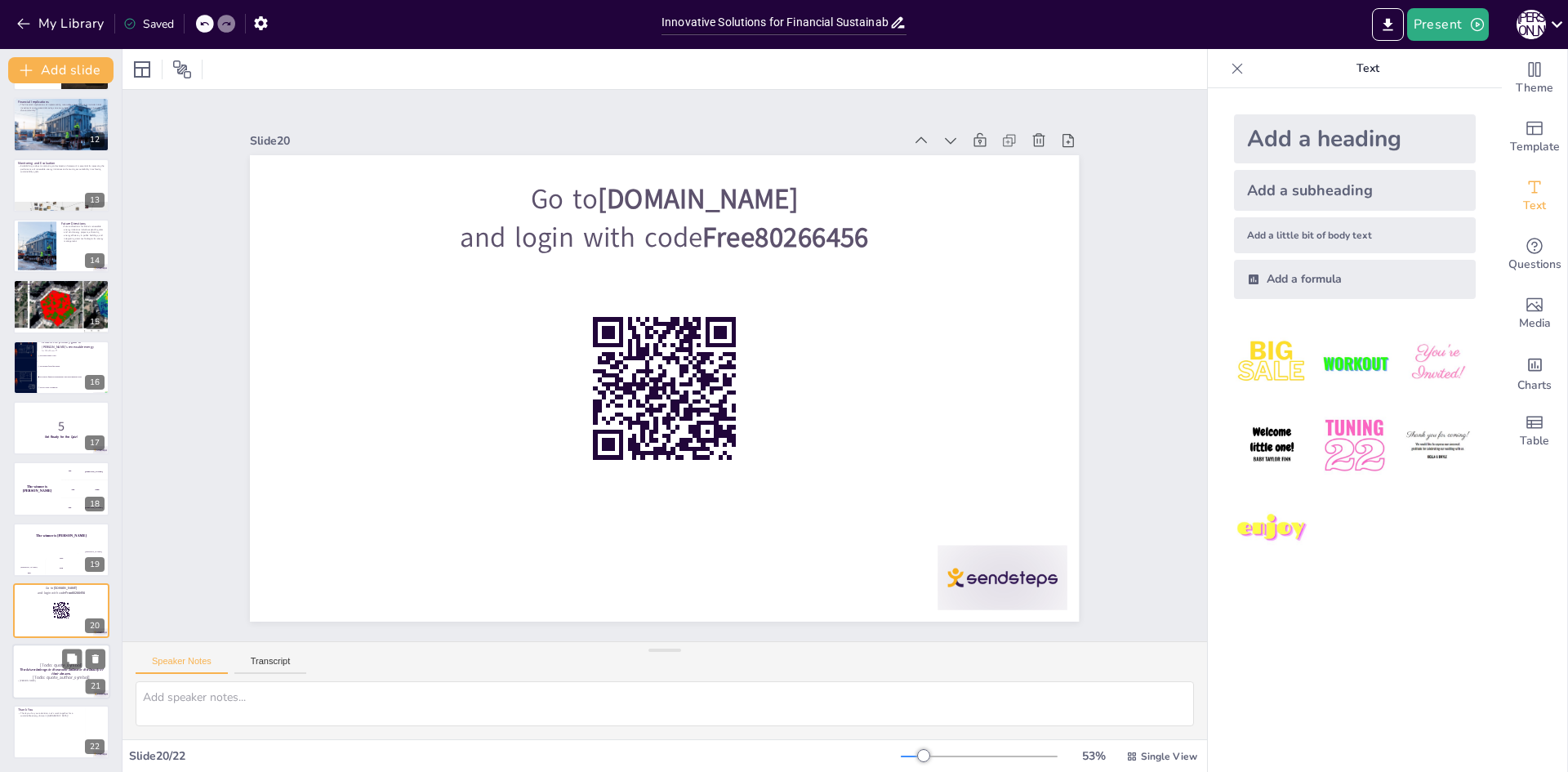
click at [47, 678] on p "[Todo: quote_author_symbol]" at bounding box center [61, 677] width 88 height 8
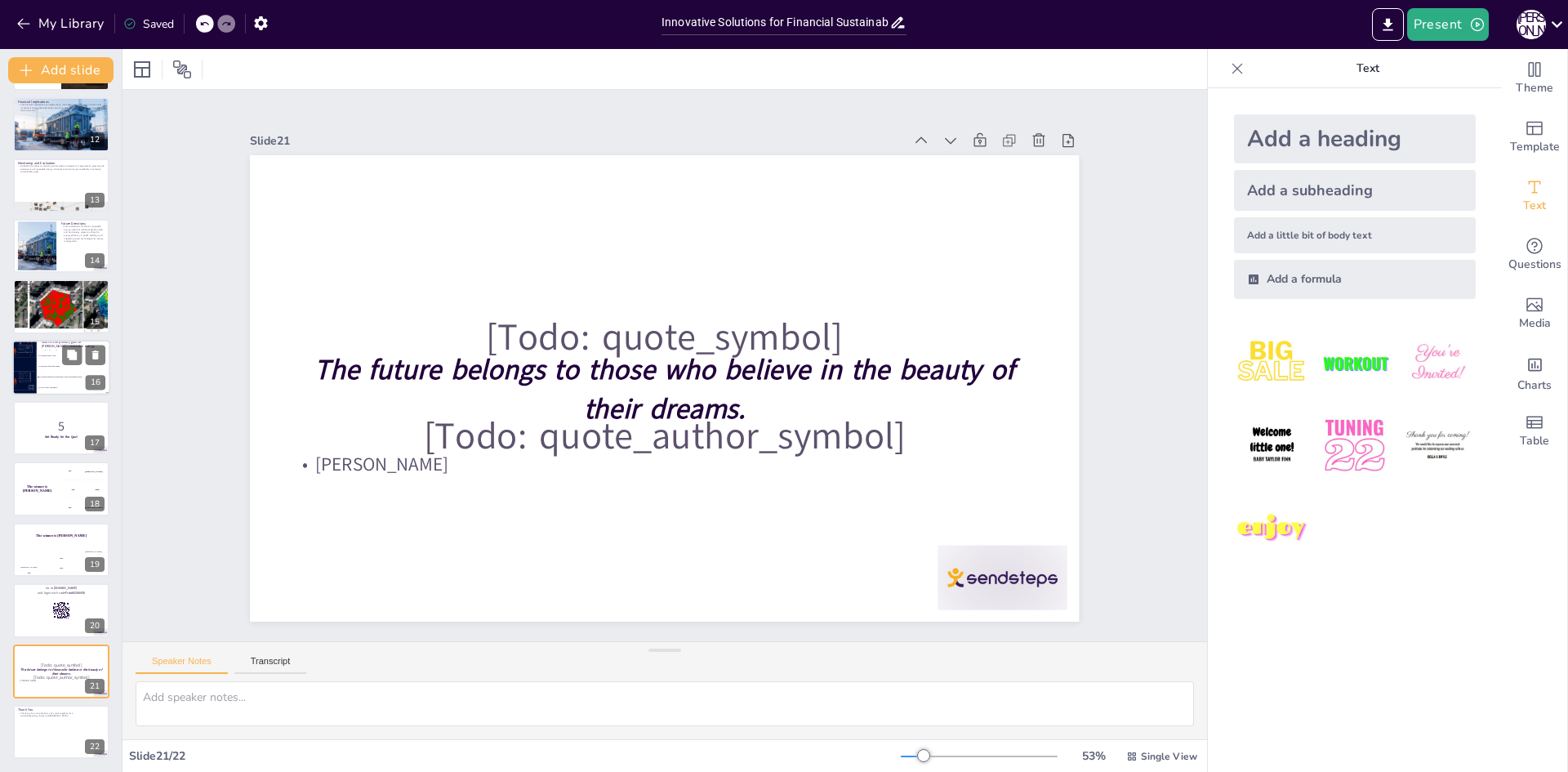
click at [41, 388] on span "To rely solely on imports" at bounding box center [74, 387] width 70 height 3
checkbox input "true"
type textarea "The primary goal of Rivne's renewable energy initiatives is to achieve financia…"
checkbox input "true"
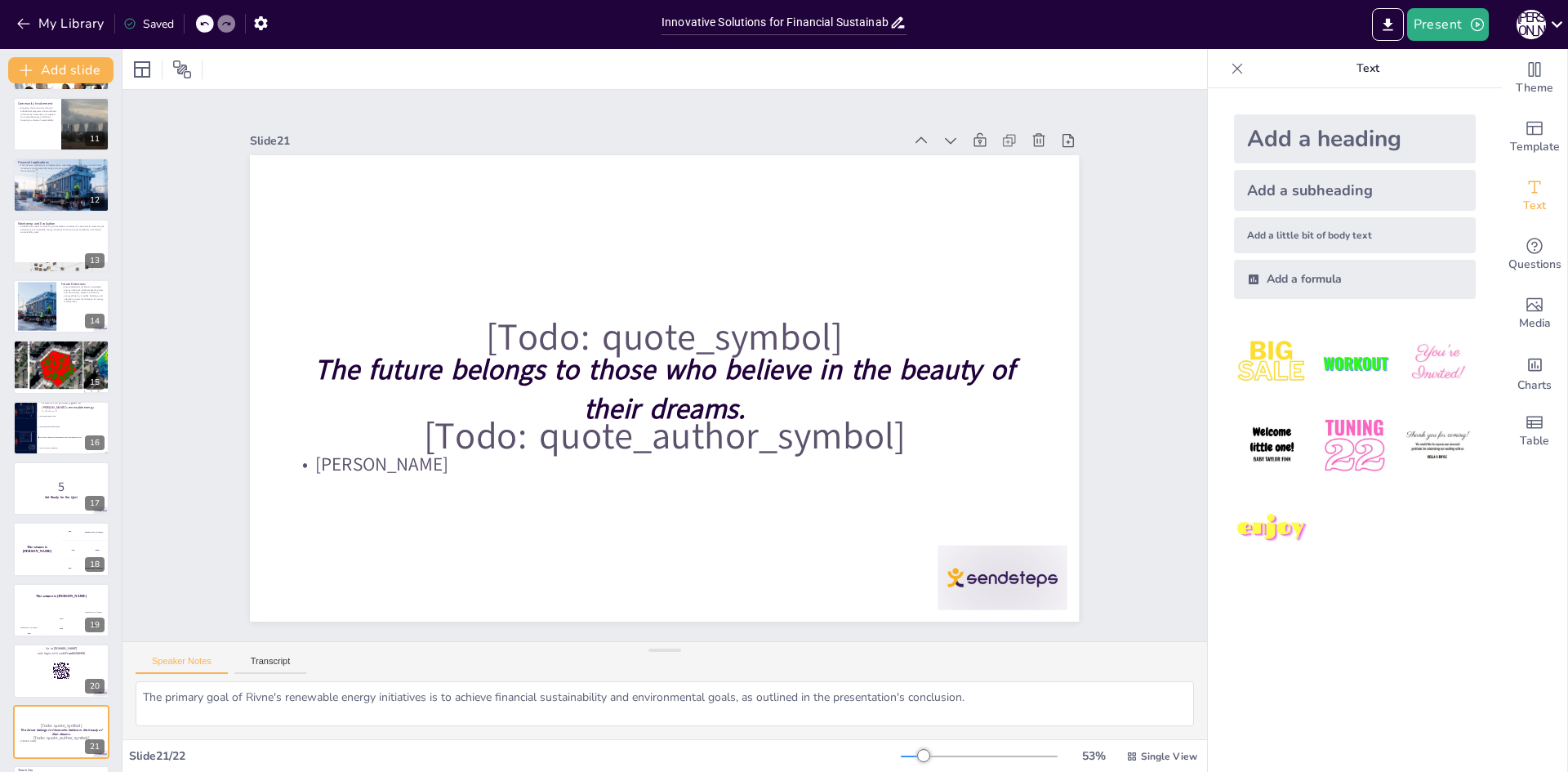
checkbox input "true"
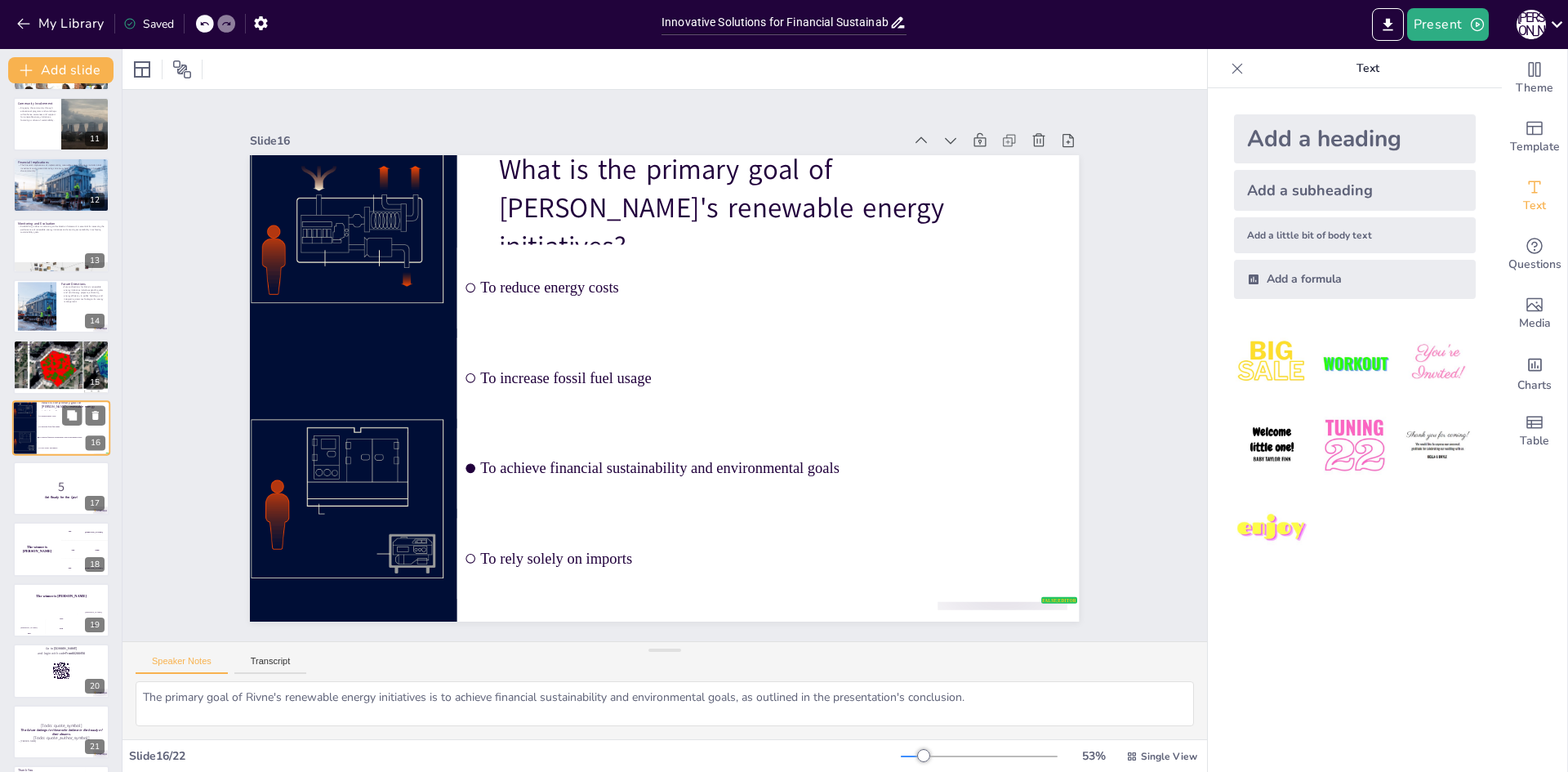
checkbox input "true"
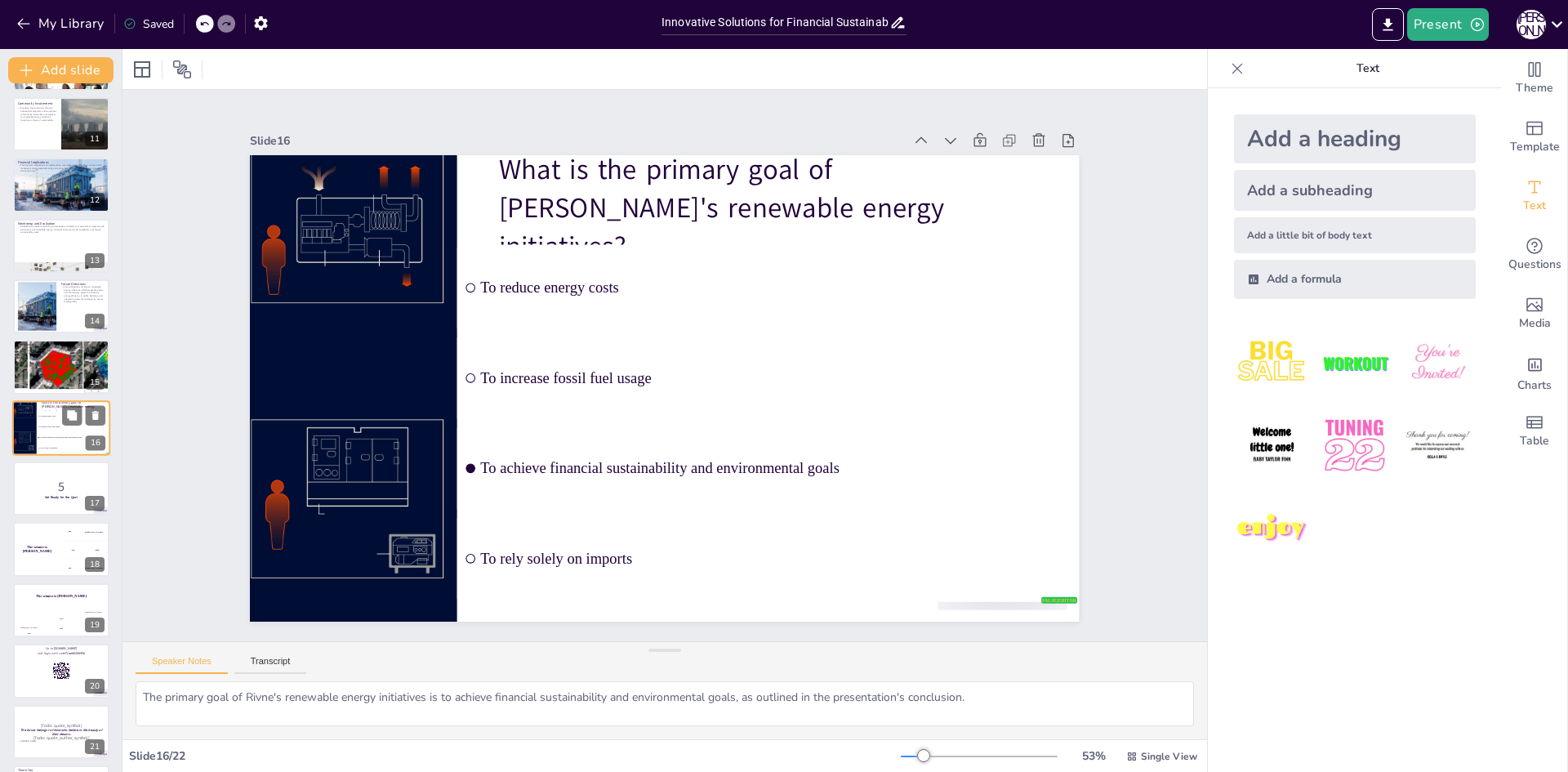
checkbox input "true"
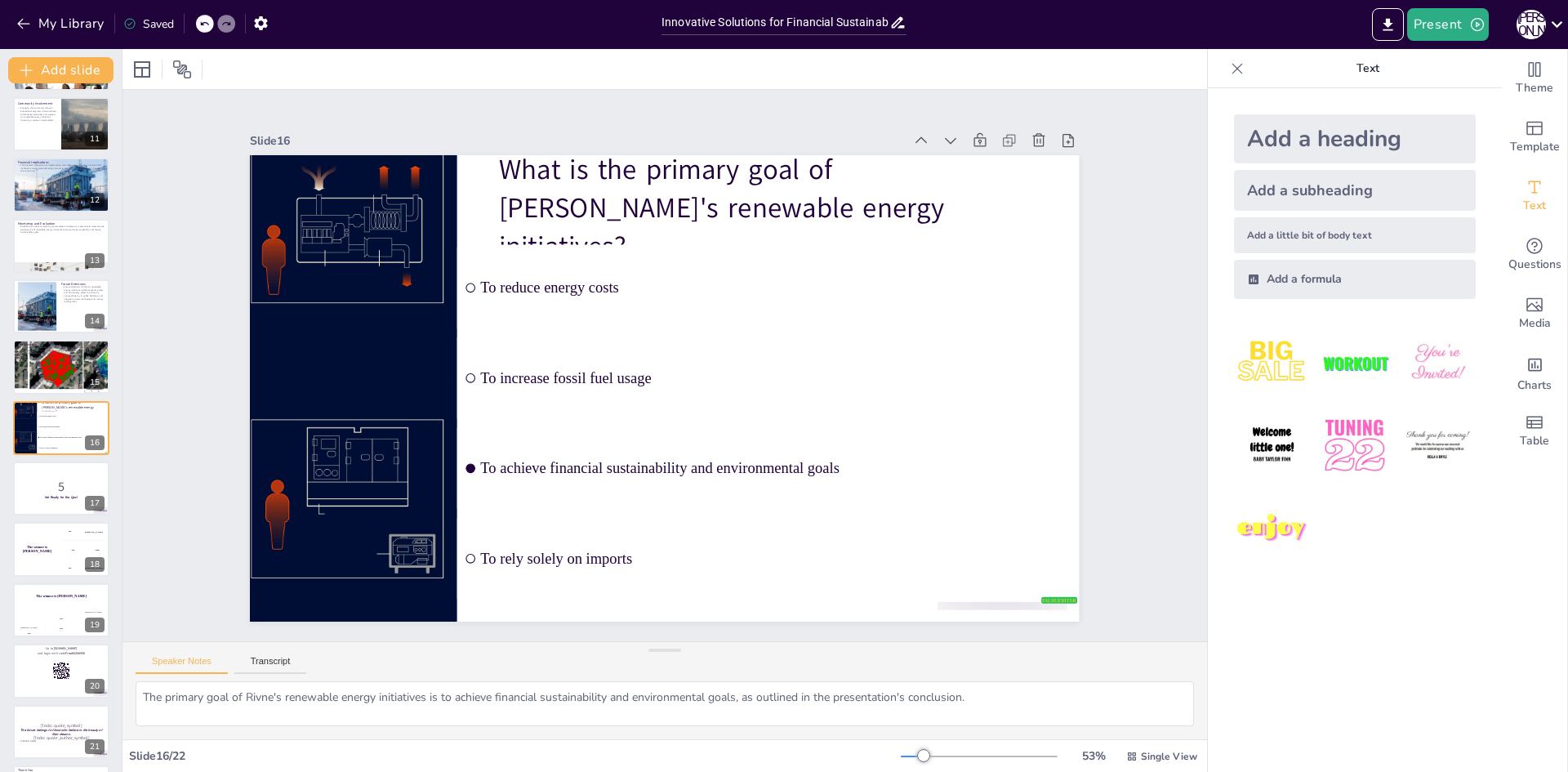
checkbox input "true"
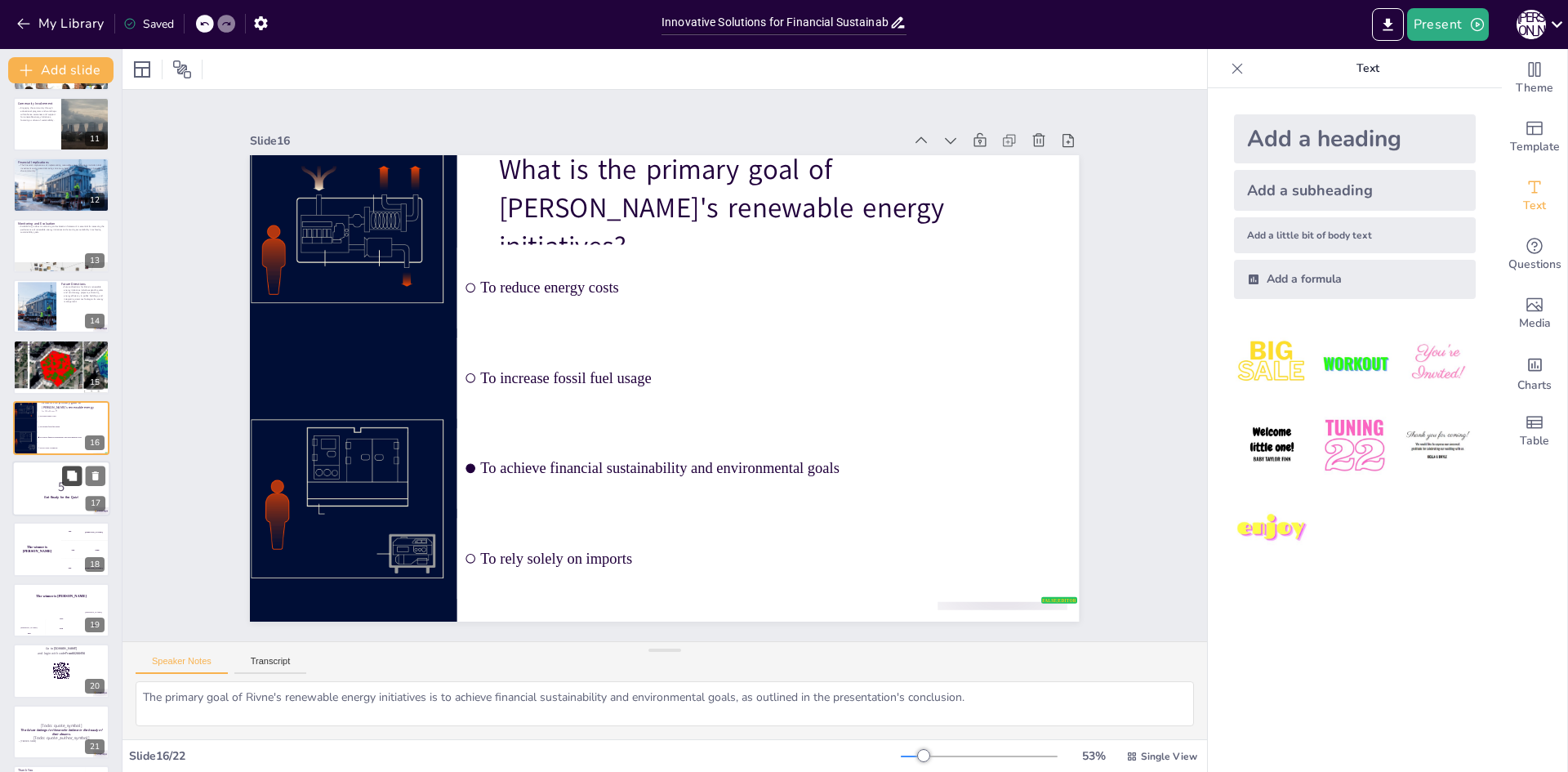
checkbox input "true"
click at [68, 466] on button at bounding box center [72, 476] width 19 height 19
checkbox input "true"
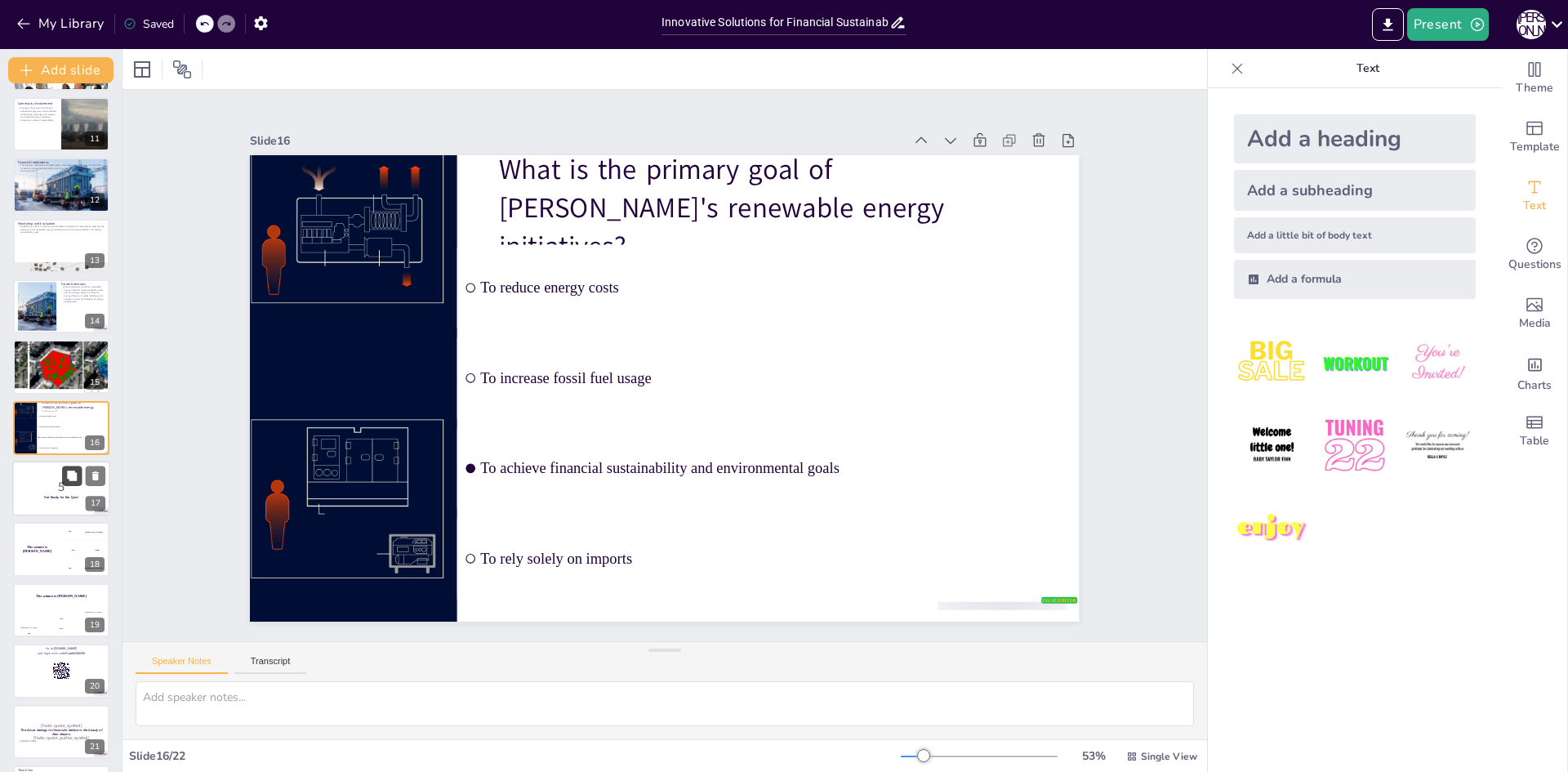
scroll to position [729, 0]
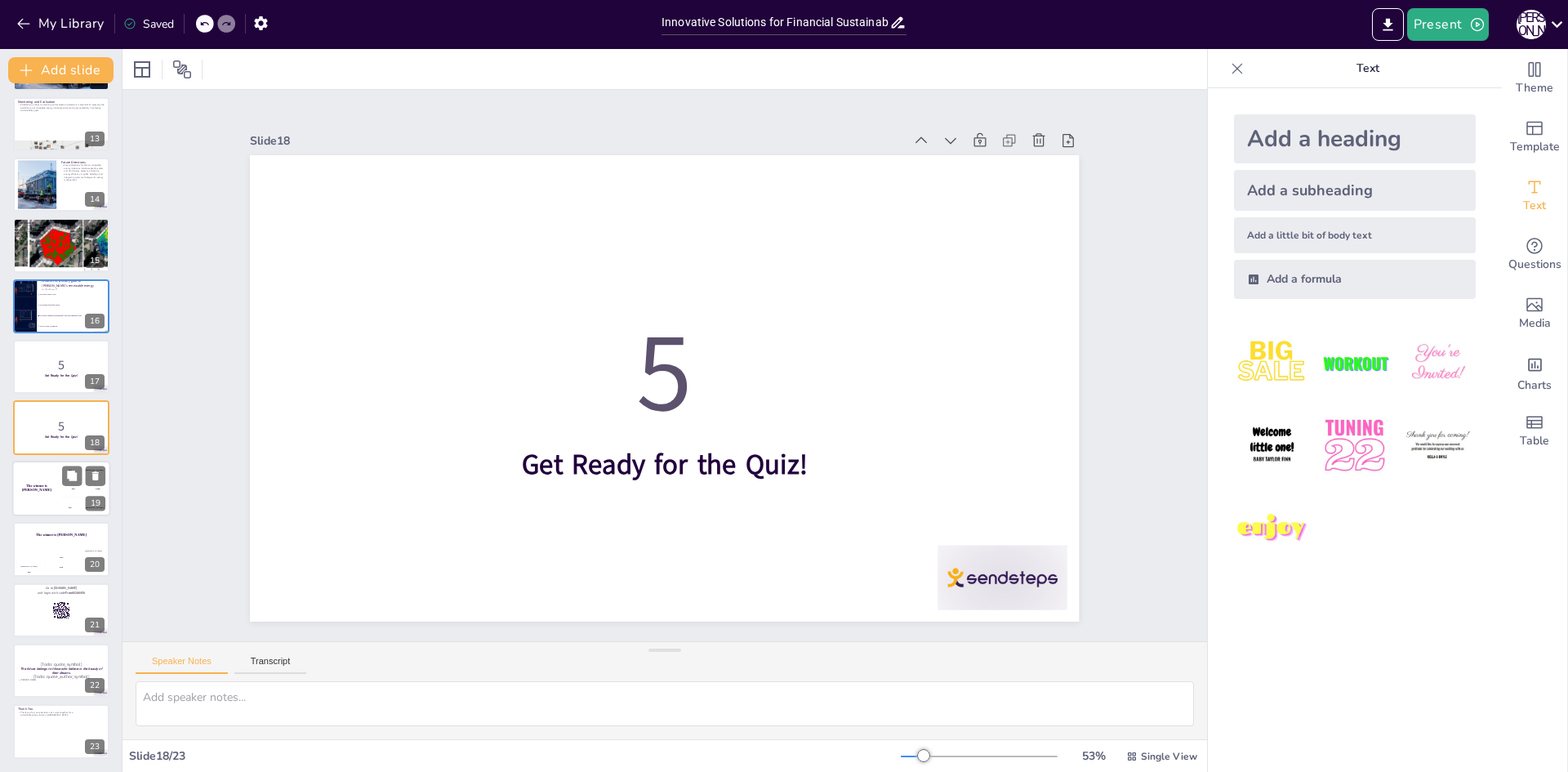
click at [75, 504] on div "300 Niels" at bounding box center [85, 507] width 49 height 18
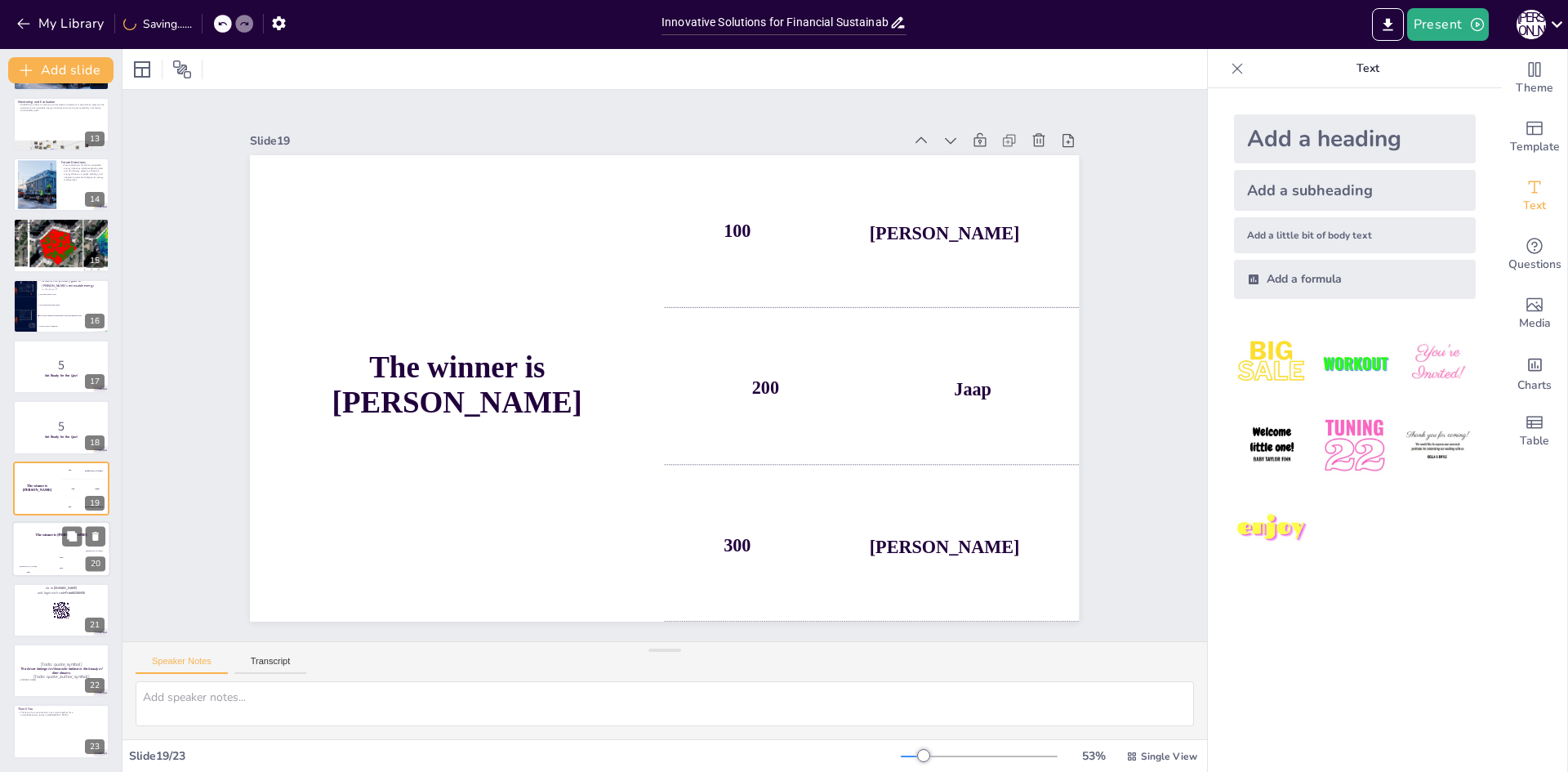
click at [83, 565] on div "300" at bounding box center [94, 564] width 33 height 24
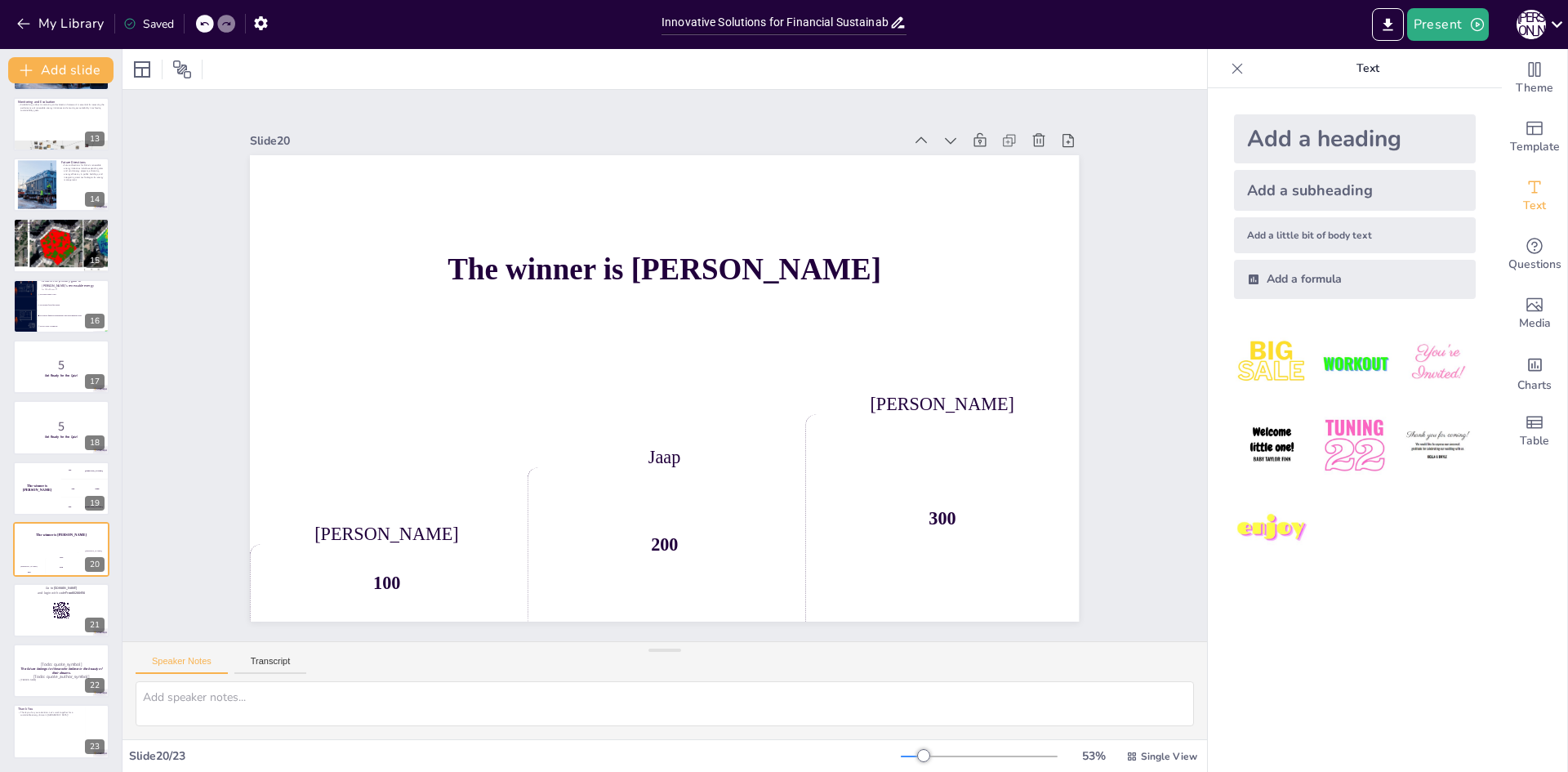
click at [92, 641] on div "Innovative Solutions for Financial Sustainability This presentation explores th…" at bounding box center [60, 63] width 121 height 1392
click at [42, 601] on div at bounding box center [61, 610] width 98 height 55
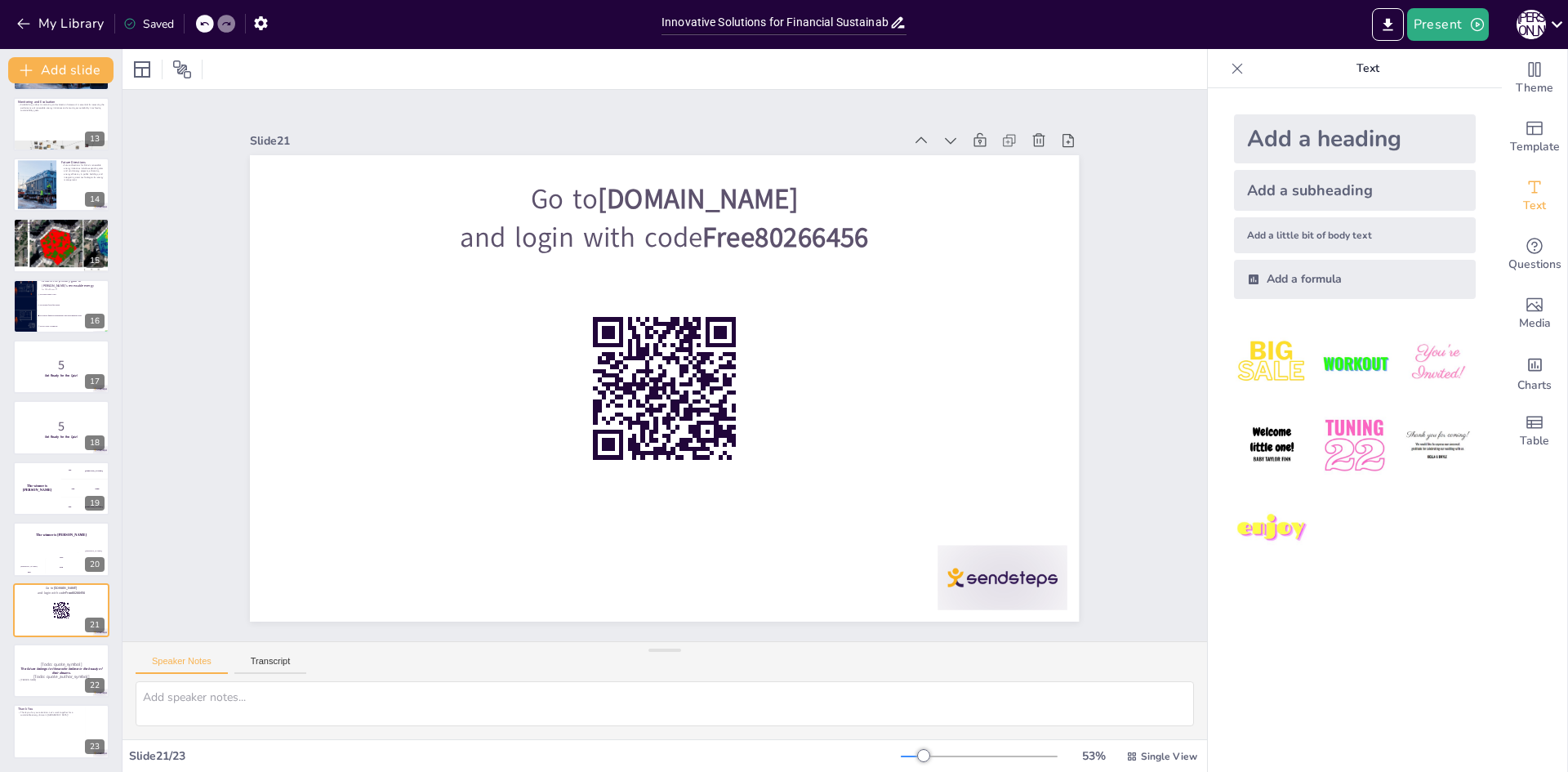
scroll to position [0, 0]
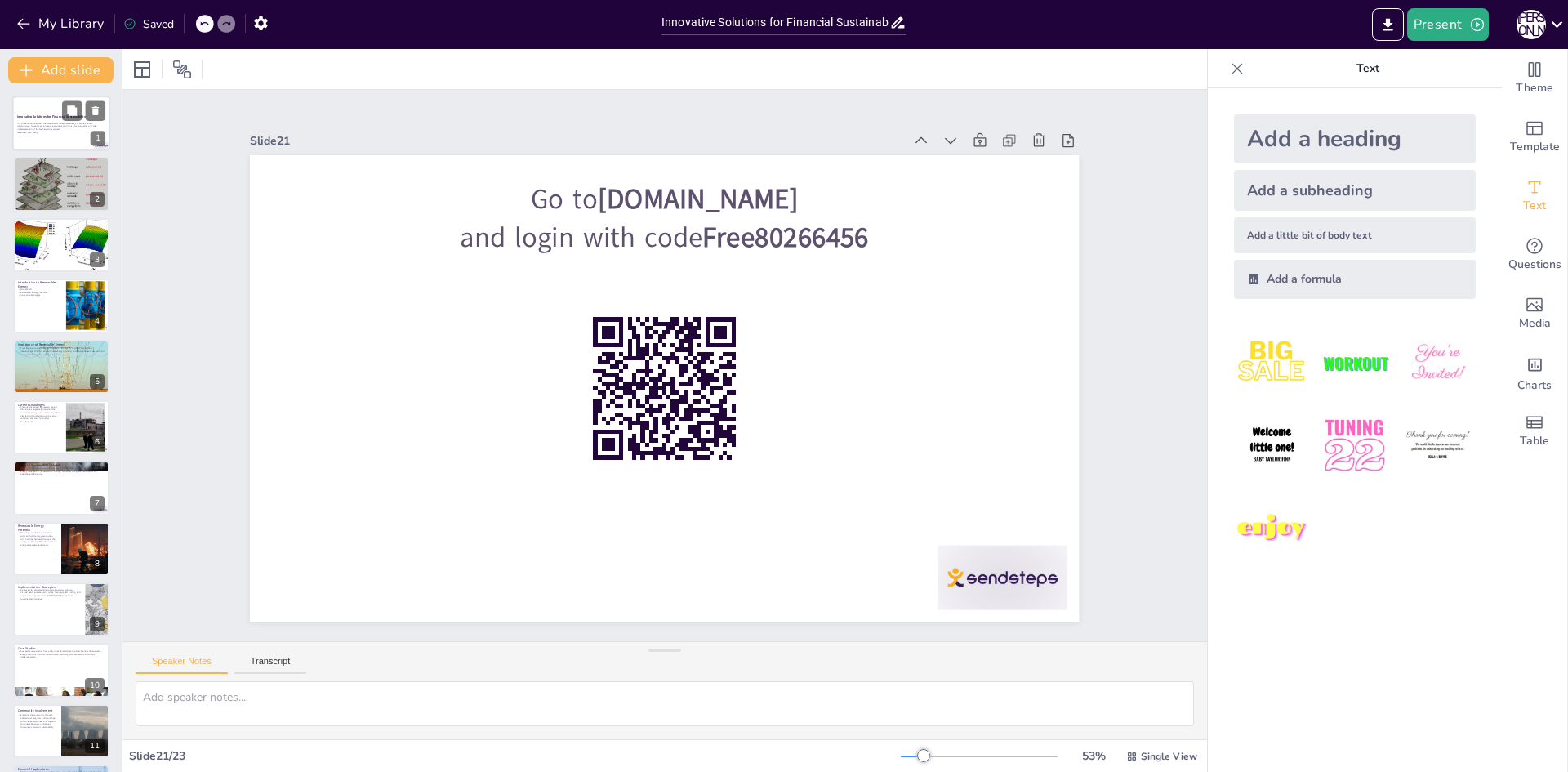
click at [33, 115] on strong "Innovative Solutions for Financial Sustainability" at bounding box center [51, 117] width 69 height 4
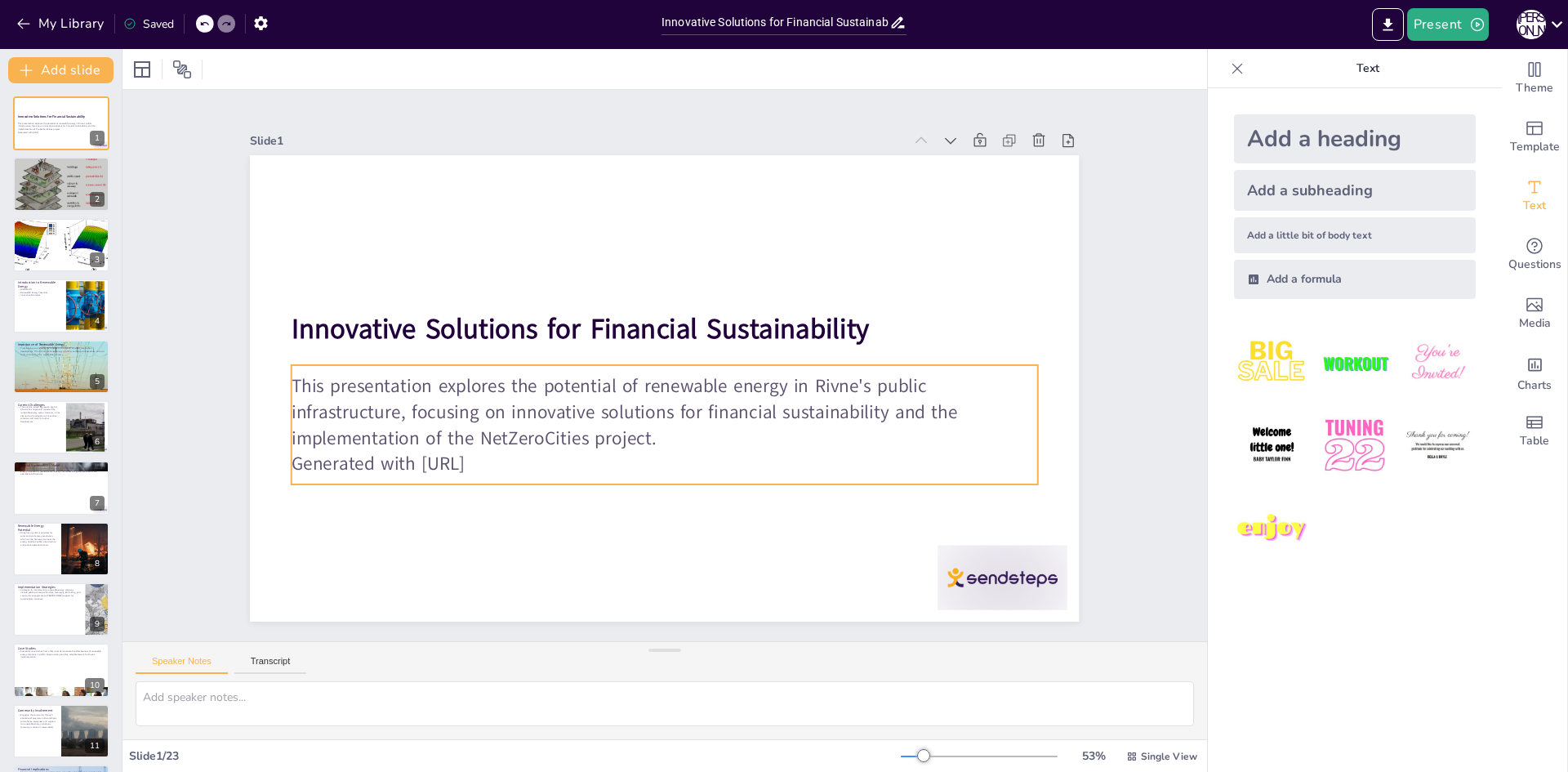
click at [472, 383] on p "This presentation explores the potential of renewable energy in Rivne's public …" at bounding box center [655, 412] width 746 height 231
click at [1317, 181] on div "Add a subheading" at bounding box center [1354, 190] width 242 height 41
checkbox input "true"
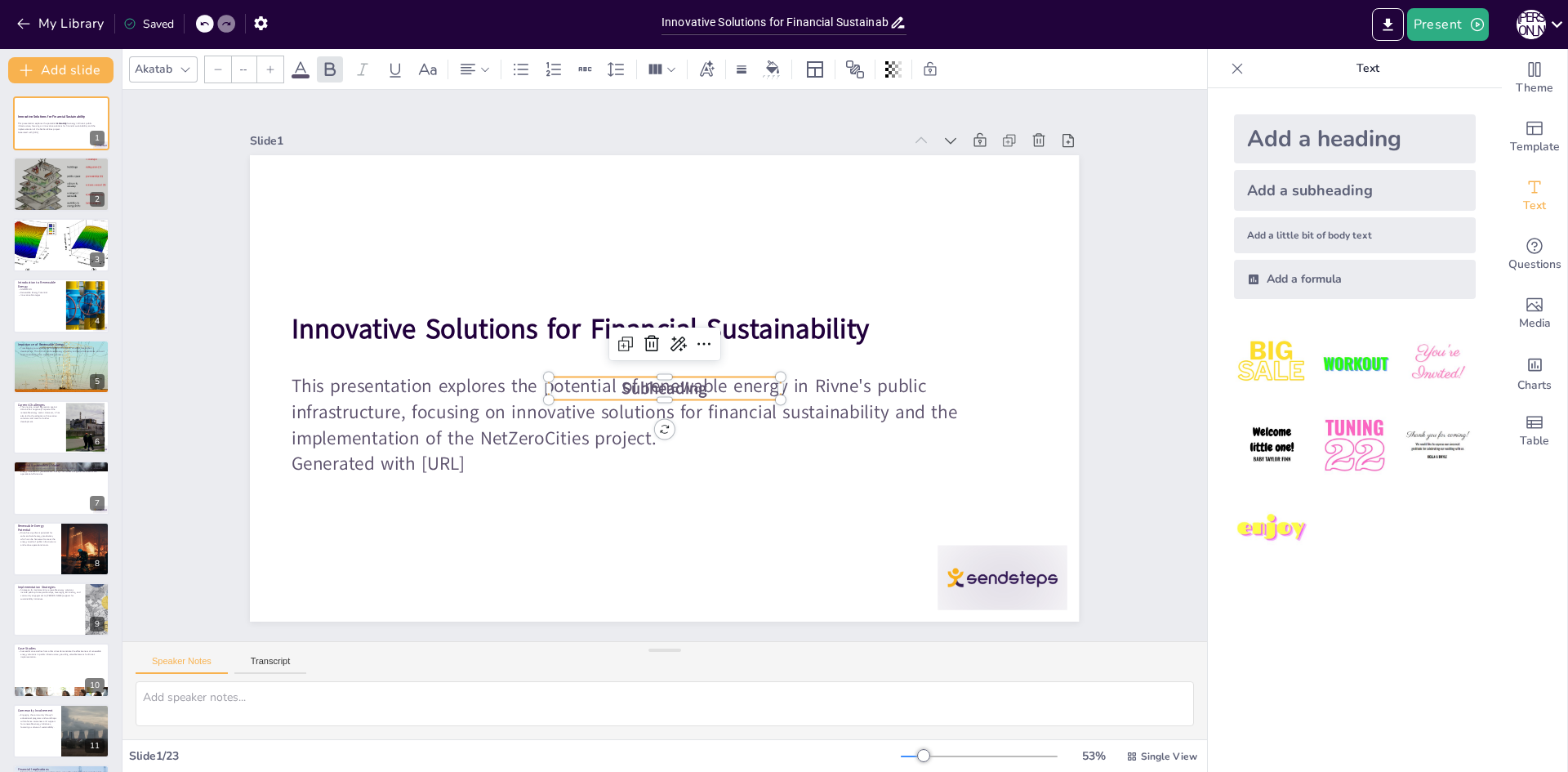
type input "38"
click at [206, 22] on icon at bounding box center [204, 23] width 10 height 10
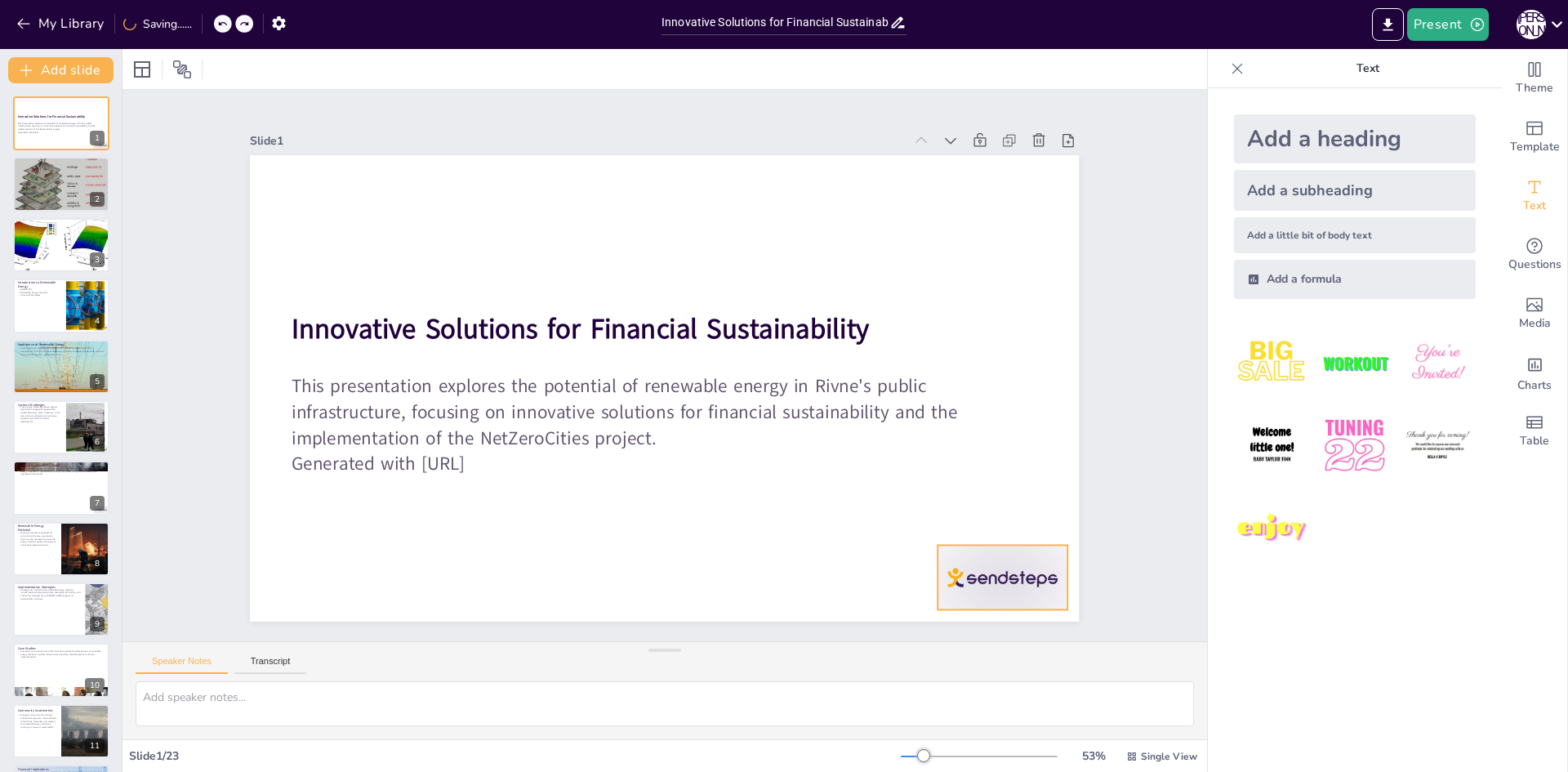
click at [951, 590] on div at bounding box center [1004, 577] width 130 height 64
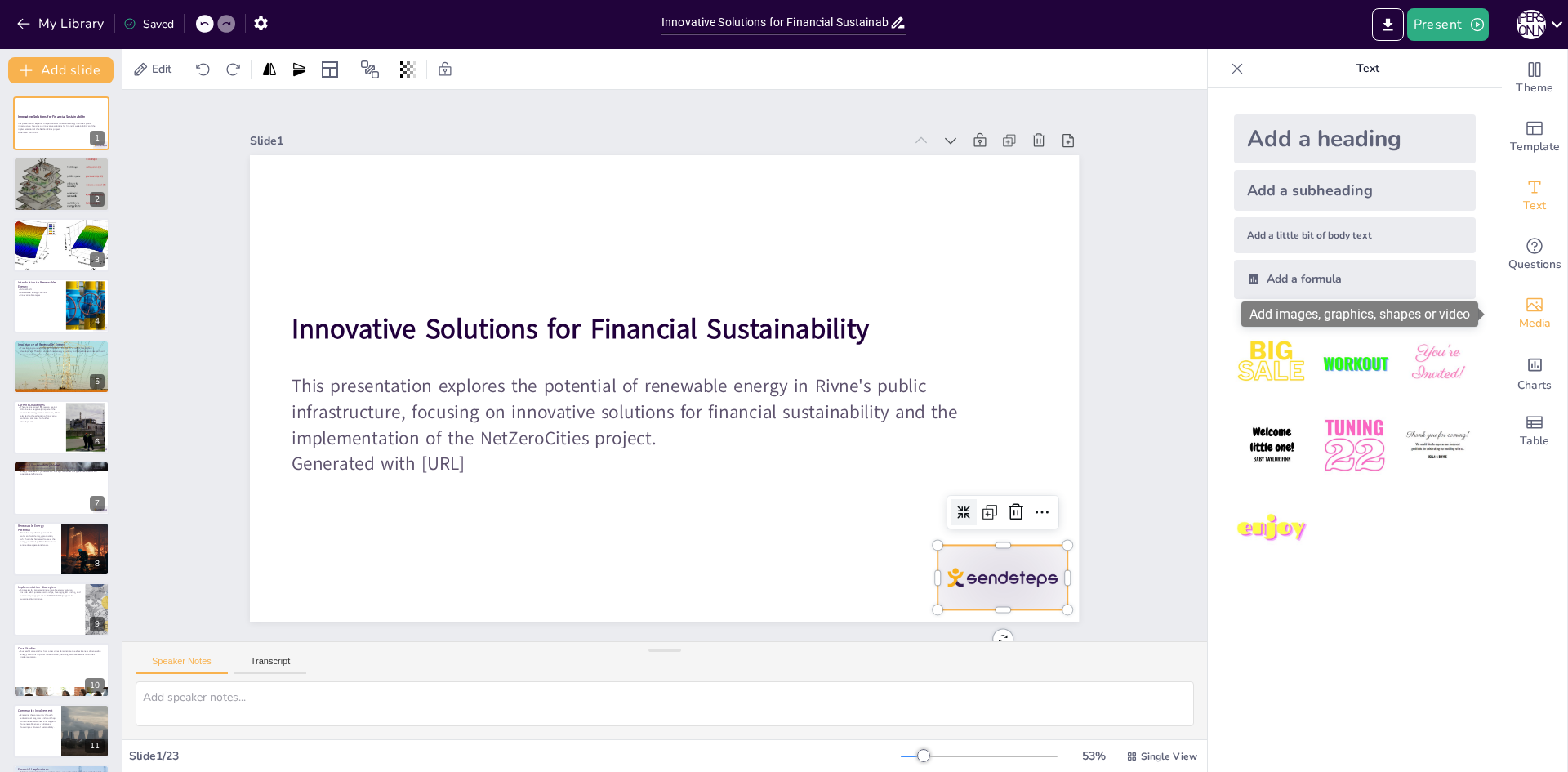
click at [1519, 321] on span "Media" at bounding box center [1535, 323] width 32 height 18
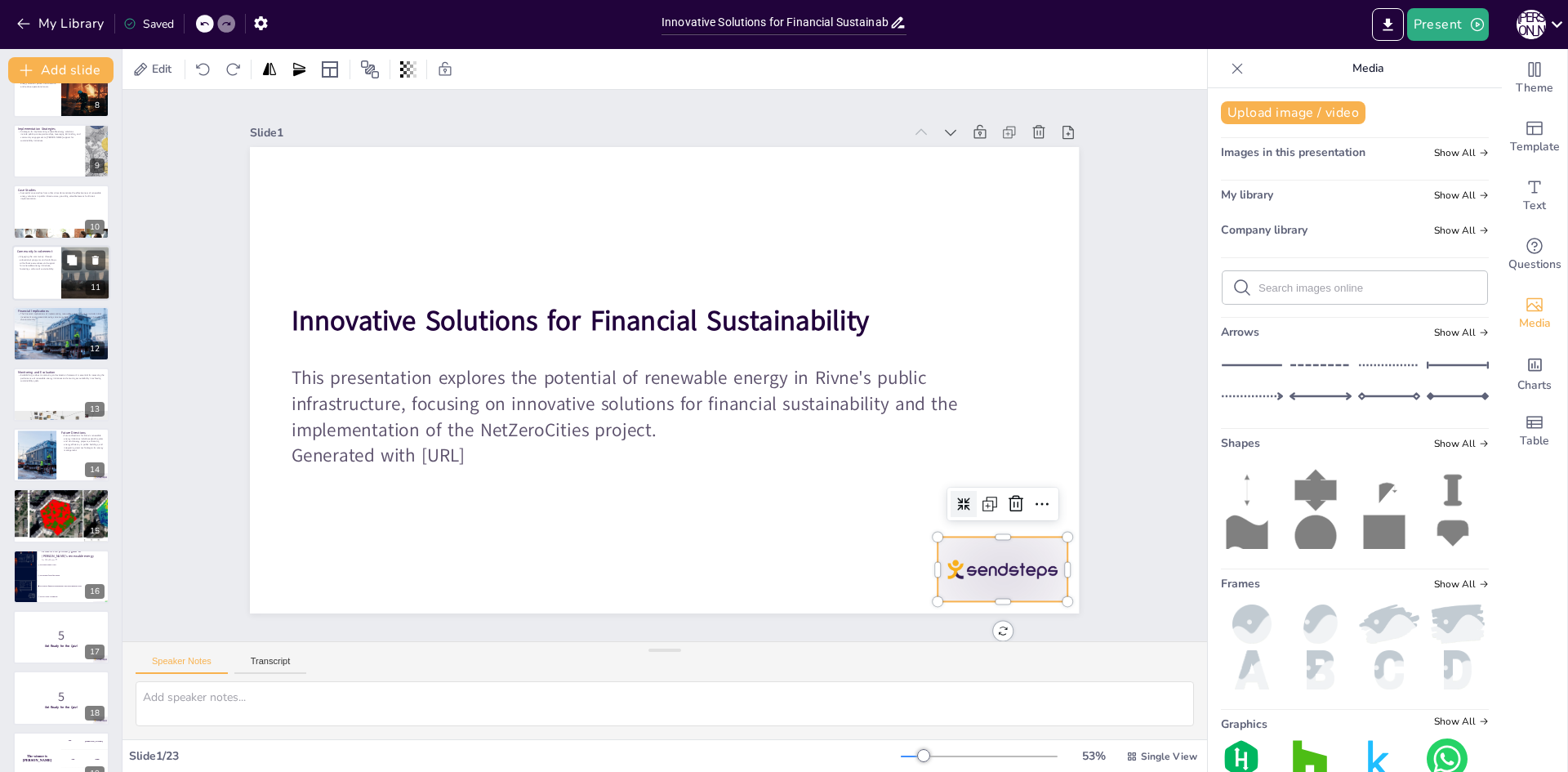
scroll to position [490, 0]
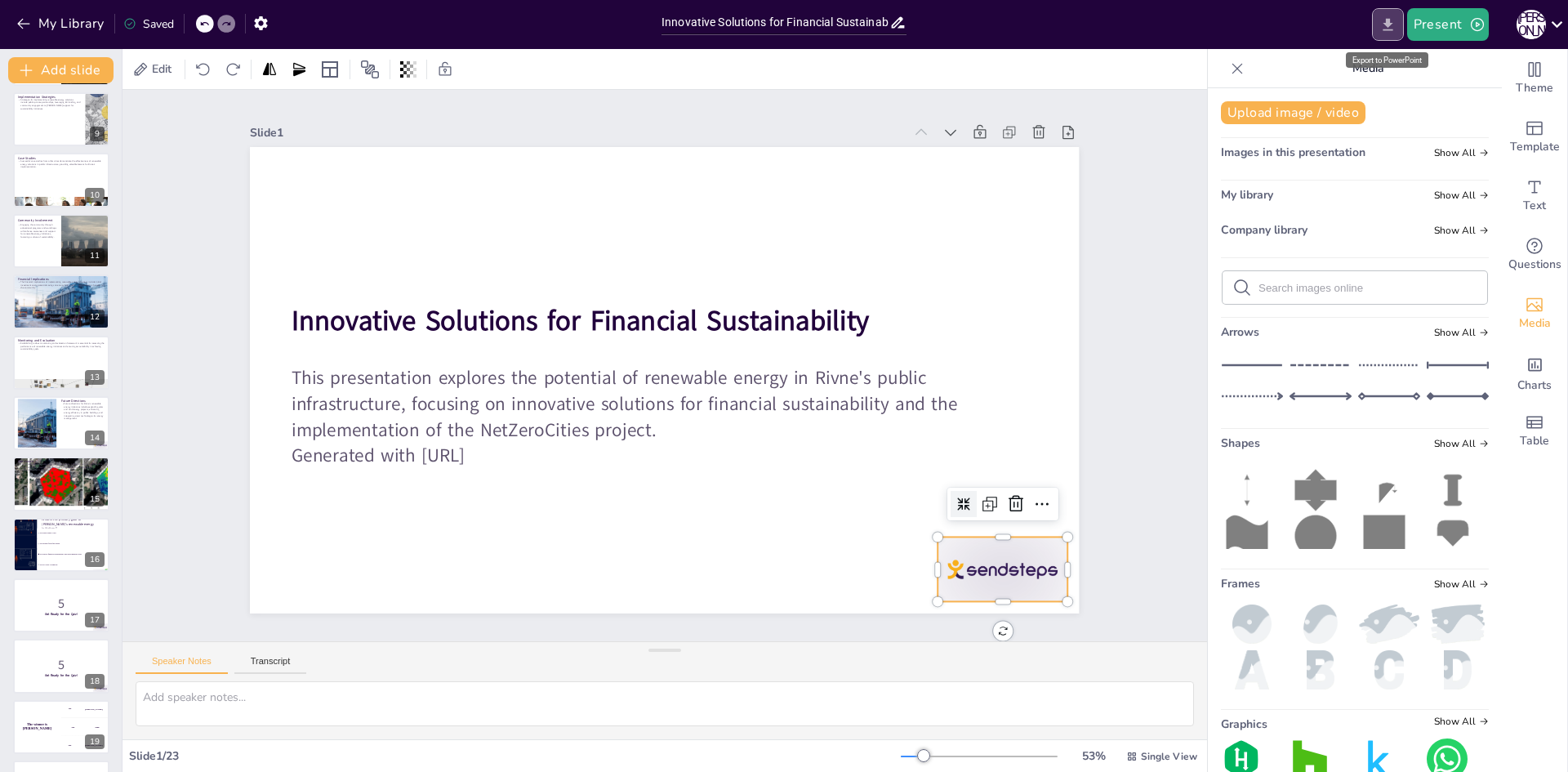
click at [1396, 33] on icon "Export to PowerPoint" at bounding box center [1388, 25] width 17 height 17
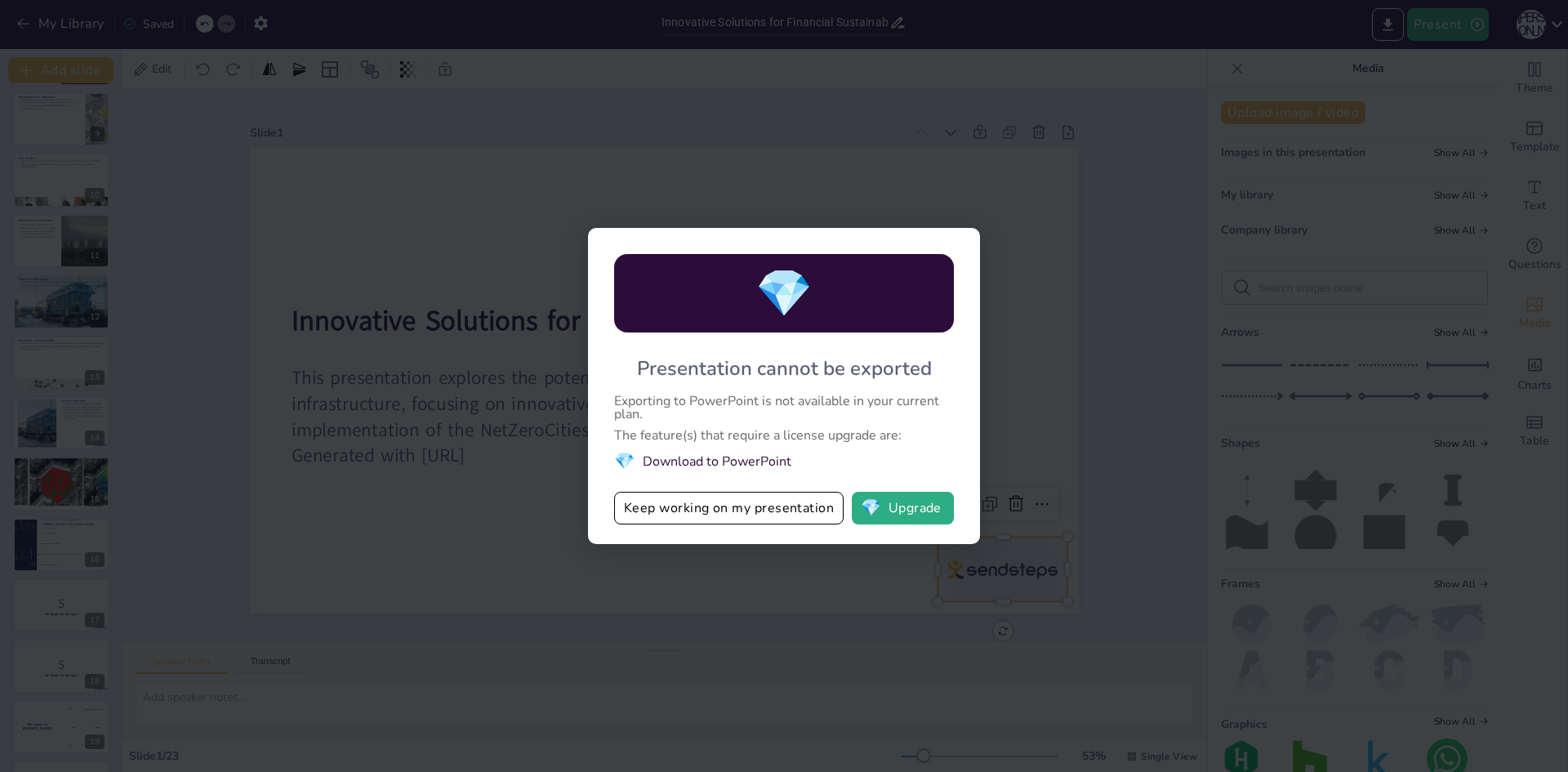
click at [1160, 363] on div "💎 Presentation cannot be exported Exporting to PowerPoint is not available in y…" at bounding box center [784, 386] width 1568 height 772
click at [935, 511] on button "💎 Upgrade" at bounding box center [903, 509] width 102 height 33
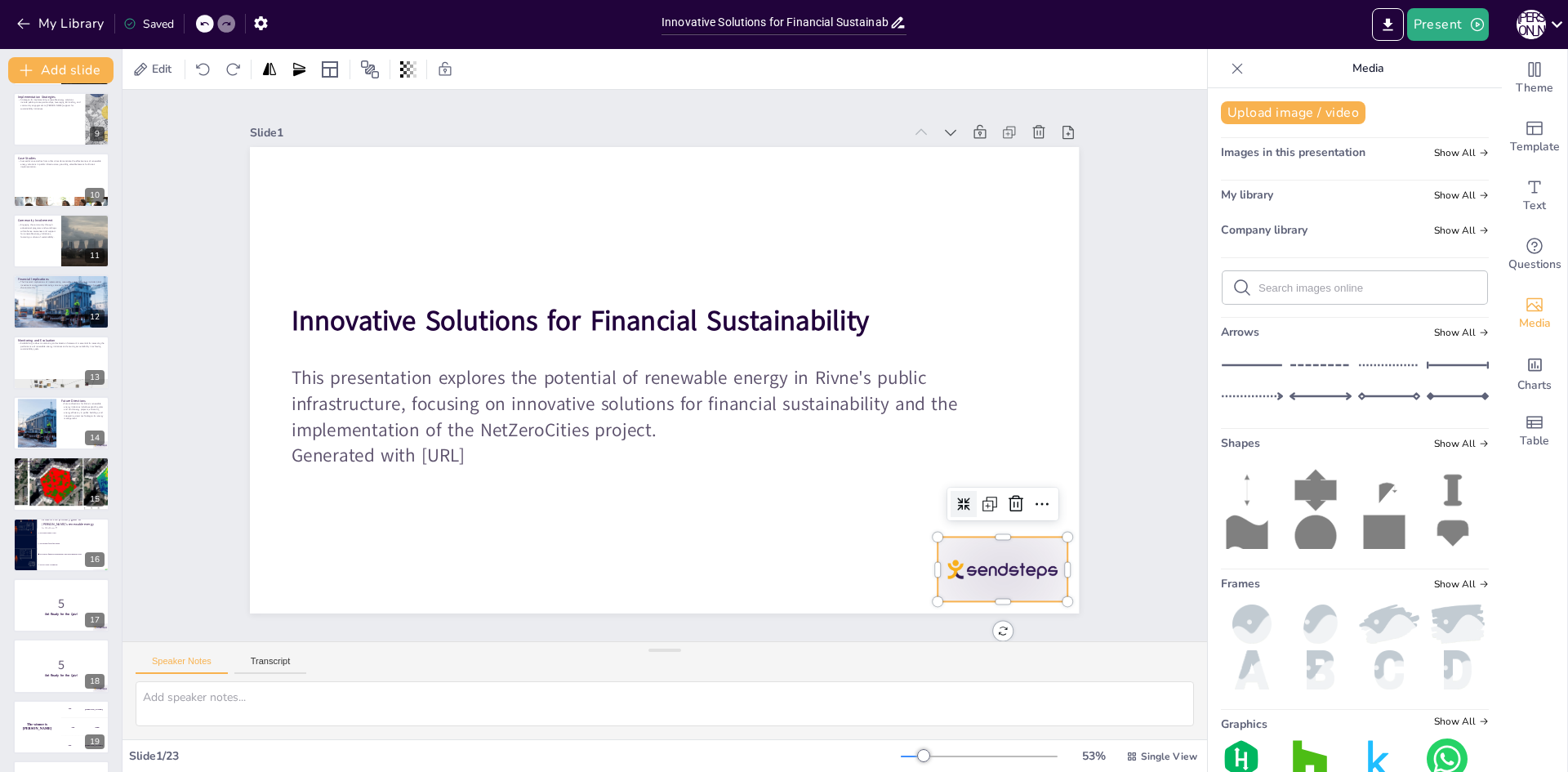
checkbox input "true"
